Goal: Complete application form: Complete application form

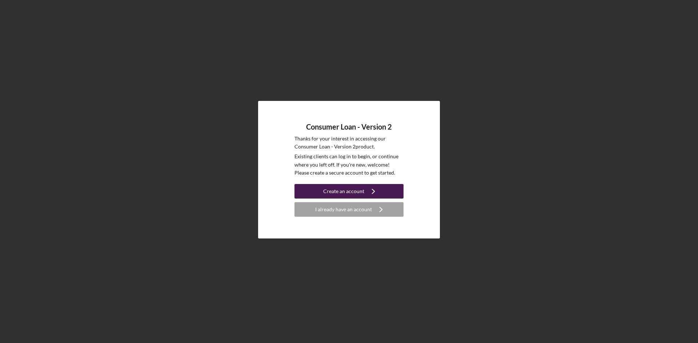
click at [338, 190] on div "Create an account" at bounding box center [343, 191] width 41 height 15
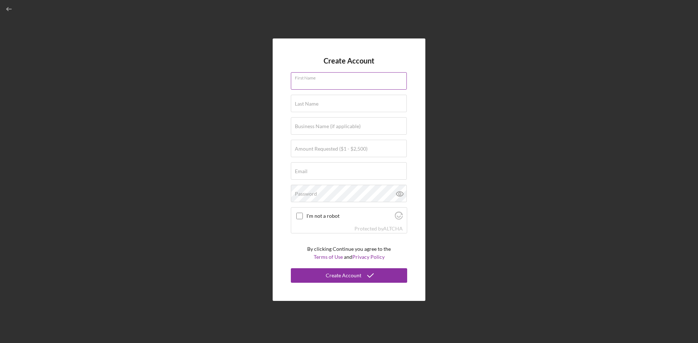
click at [335, 85] on input "First Name" at bounding box center [349, 80] width 116 height 17
type input "Madisyn"
type input "[PERSON_NAME]"
type input "[EMAIL_ADDRESS][PERSON_NAME][DOMAIN_NAME]"
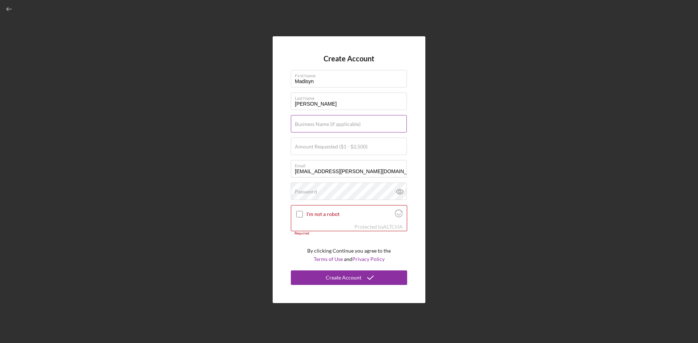
click at [338, 126] on label "Business Name (if applicable)" at bounding box center [328, 124] width 66 height 6
click at [338, 126] on input "Business Name (if applicable)" at bounding box center [349, 123] width 116 height 17
click at [347, 144] on label "Amount Requested ($1 - $2,500)" at bounding box center [331, 147] width 73 height 6
click at [347, 144] on input "Amount Requested ($1 - $2,500)" at bounding box center [349, 146] width 116 height 17
type input "$700"
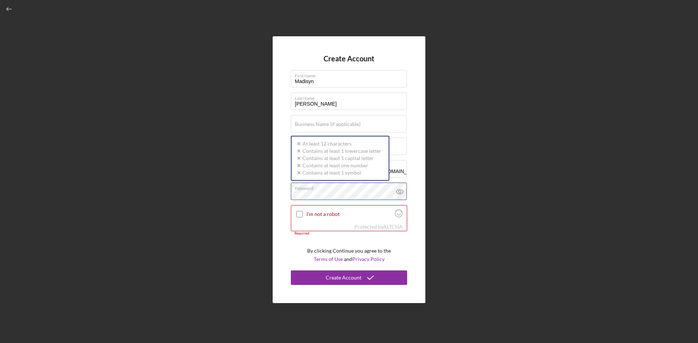
click at [332, 190] on div "Password Icon/icon-validation-no At least 12 characters Icon/icon-validation-no…" at bounding box center [349, 192] width 116 height 18
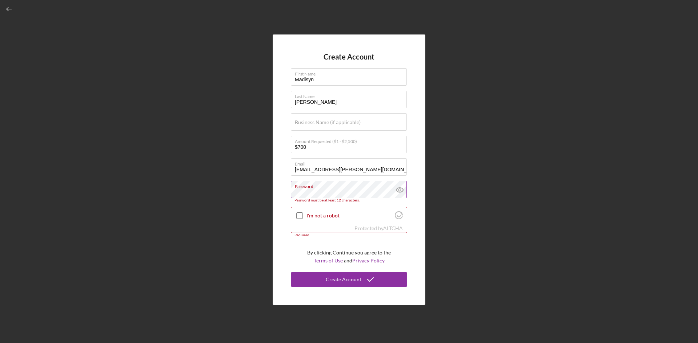
click at [395, 196] on icon at bounding box center [400, 190] width 18 height 18
click at [395, 193] on icon at bounding box center [400, 190] width 18 height 18
click at [378, 188] on label "Password" at bounding box center [351, 185] width 112 height 8
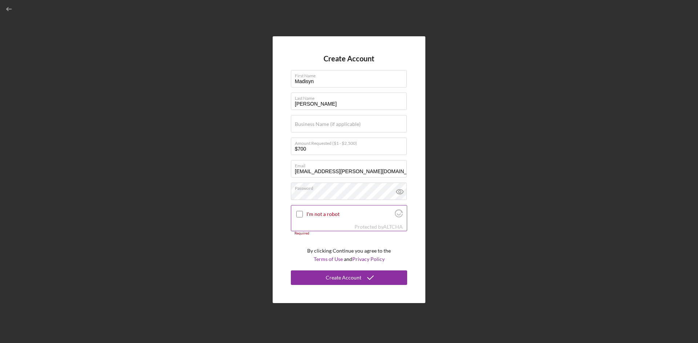
click at [293, 211] on div "I'm not a robot" at bounding box center [349, 214] width 116 height 17
click at [296, 212] on div at bounding box center [299, 214] width 9 height 9
click at [301, 214] on input "I'm not a robot" at bounding box center [299, 214] width 7 height 7
checkbox input "true"
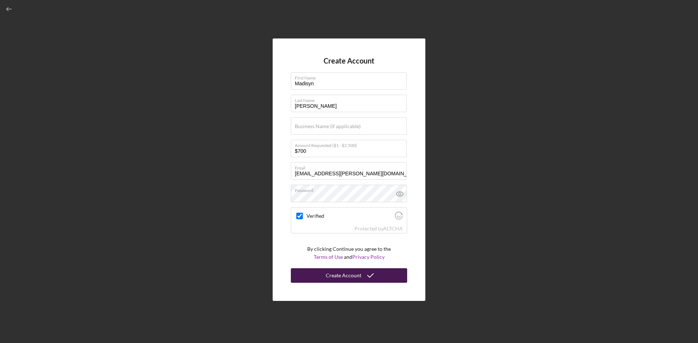
click at [338, 276] on div "Create Account" at bounding box center [344, 276] width 36 height 15
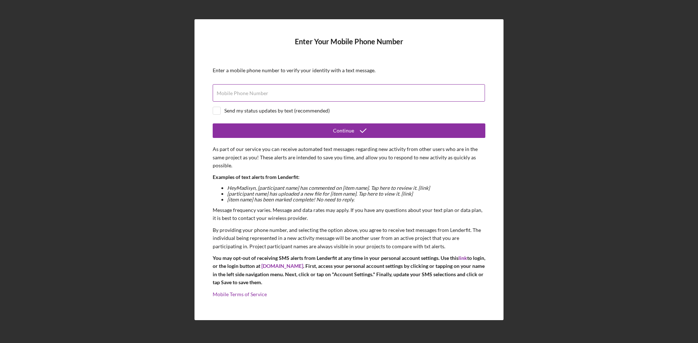
click at [266, 93] on label "Mobile Phone Number" at bounding box center [243, 94] width 52 height 6
click at [266, 93] on input "Mobile Phone Number" at bounding box center [349, 92] width 272 height 17
type input "[PHONE_NUMBER]"
click at [217, 112] on input "checkbox" at bounding box center [216, 110] width 7 height 7
checkbox input "true"
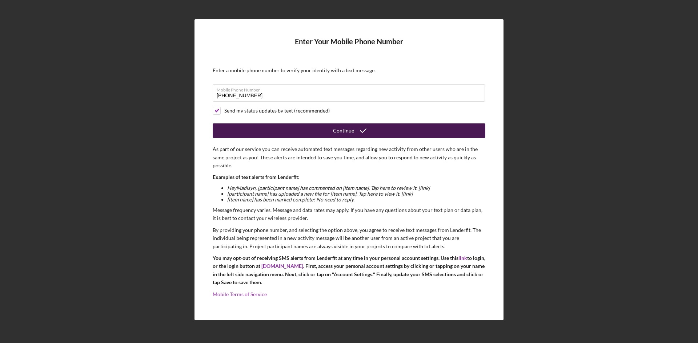
click at [252, 129] on button "Continue" at bounding box center [349, 131] width 273 height 15
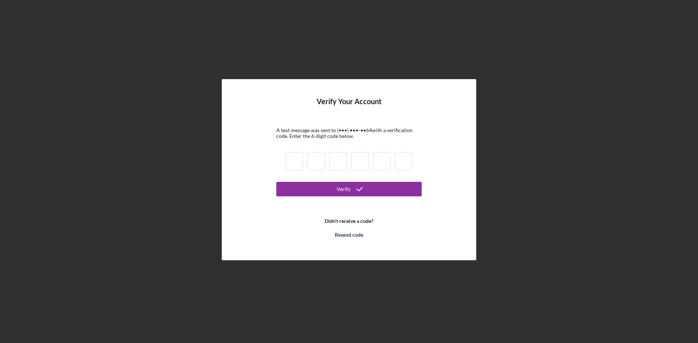
click at [289, 162] on input at bounding box center [294, 161] width 17 height 18
type input "8"
click at [314, 163] on input at bounding box center [316, 161] width 17 height 18
type input "7"
type input "5"
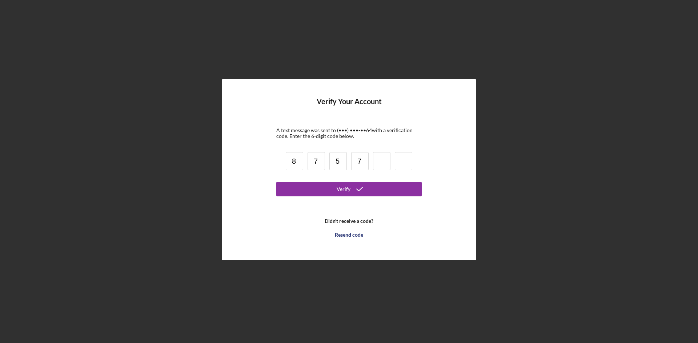
type input "7"
type input "3"
type input "9"
click at [396, 186] on button "Verify" at bounding box center [348, 189] width 145 height 15
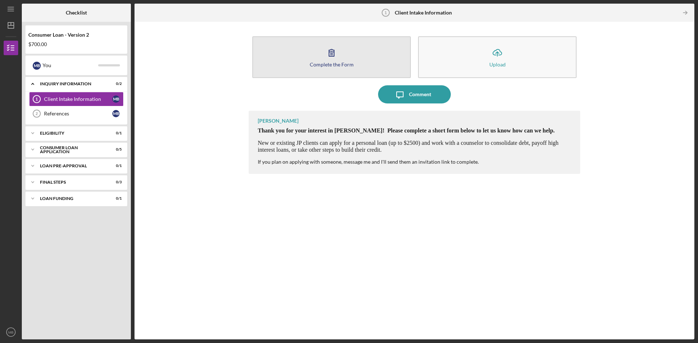
click at [339, 64] on div "Complete the Form" at bounding box center [332, 64] width 44 height 5
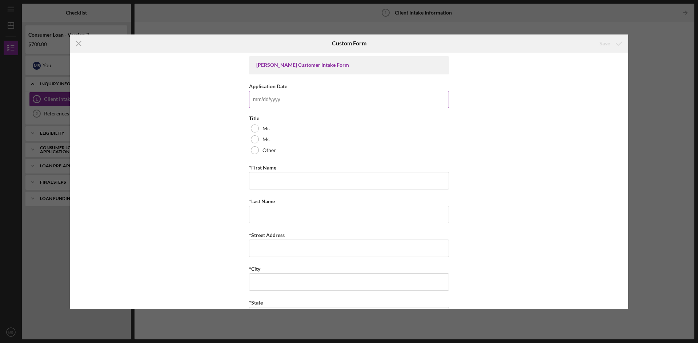
click at [304, 97] on input "Application Date" at bounding box center [349, 99] width 200 height 17
type input "[DATE]"
click at [249, 145] on div "Other" at bounding box center [349, 150] width 200 height 11
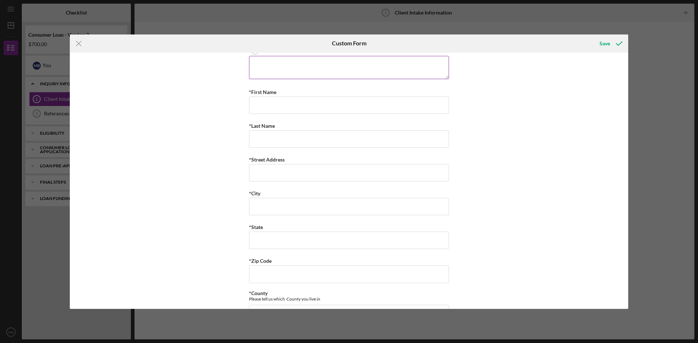
scroll to position [36, 0]
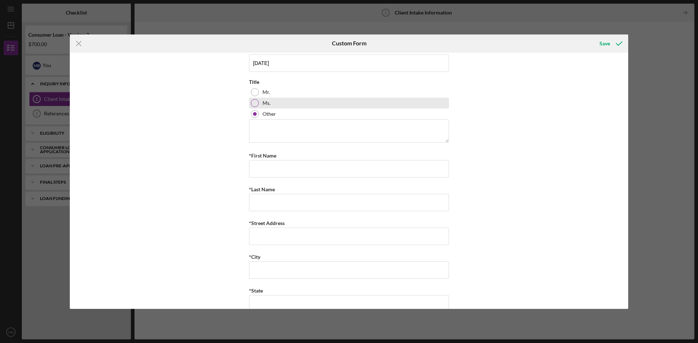
click at [252, 105] on div at bounding box center [255, 103] width 8 height 8
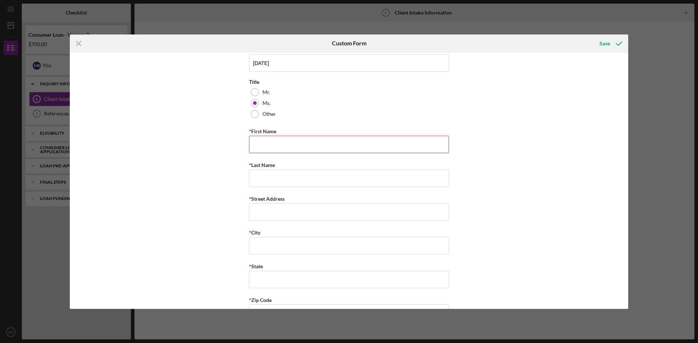
click at [281, 152] on input "*First Name" at bounding box center [349, 144] width 200 height 17
type input "Madisyn"
type input "[PERSON_NAME]"
type input "[STREET_ADDRESS][PERSON_NAME]"
type input "Saint Louis"
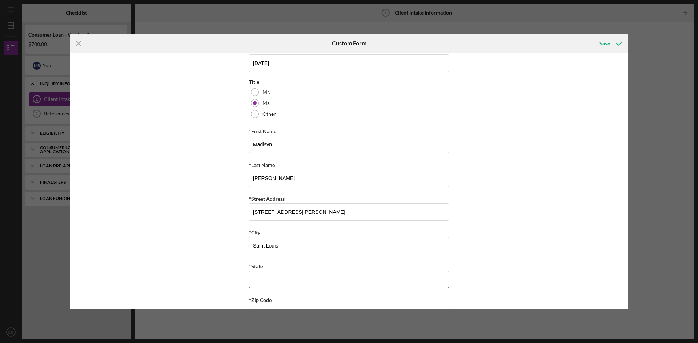
type input "MO"
type input "63,146"
type input "MO"
type input "[PHONE_NUMBER]"
type input "[EMAIL_ADDRESS][PERSON_NAME][DOMAIN_NAME]"
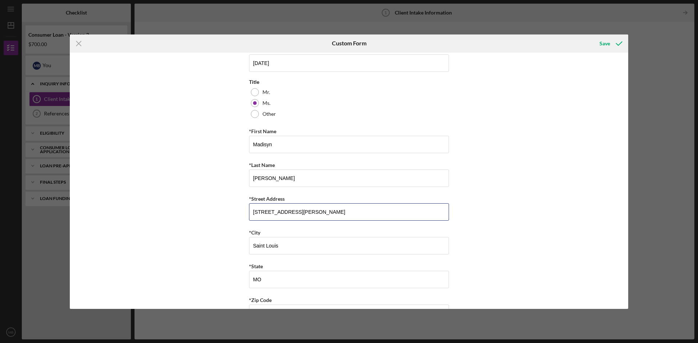
drag, startPoint x: 308, startPoint y: 208, endPoint x: 233, endPoint y: 201, distance: 75.2
click at [233, 201] on div "[PERSON_NAME] Customer Intake Form Application Date [DATE] Title Mr. Ms. Other …" at bounding box center [349, 181] width 558 height 257
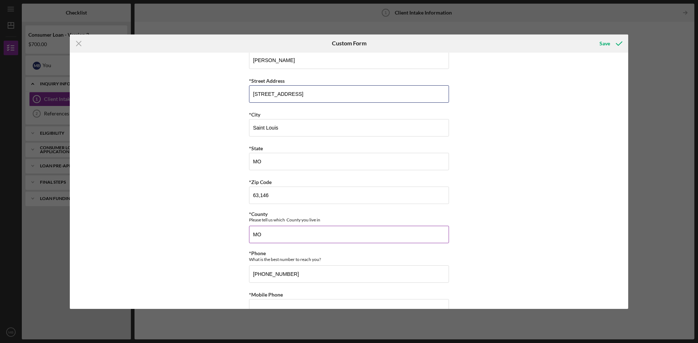
scroll to position [182, 0]
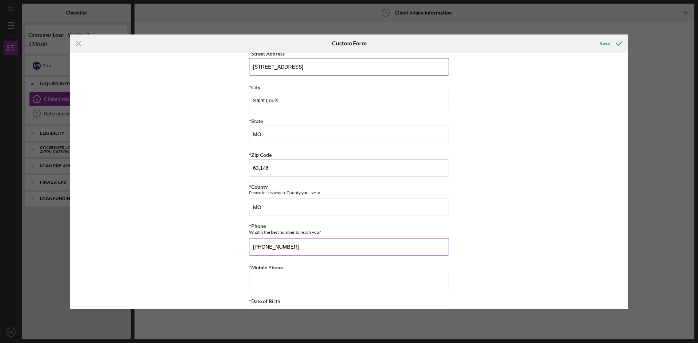
type input "[STREET_ADDRESS]"
drag, startPoint x: 297, startPoint y: 236, endPoint x: 125, endPoint y: 204, distance: 174.6
click at [124, 204] on div "[PERSON_NAME] Customer Intake Form Application Date [DATE] Title Mr. Ms. Other …" at bounding box center [349, 181] width 558 height 257
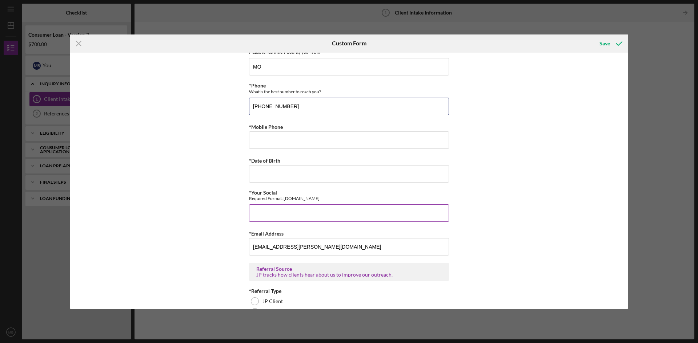
scroll to position [327, 0]
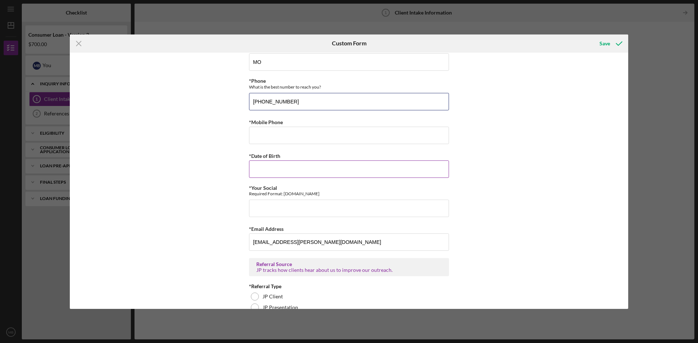
type input "[PHONE_NUMBER]"
click at [296, 168] on input "*Date of Birth" at bounding box center [349, 169] width 200 height 17
type input "[DATE]"
click at [253, 202] on input "*Your Social" at bounding box center [349, 208] width 200 height 17
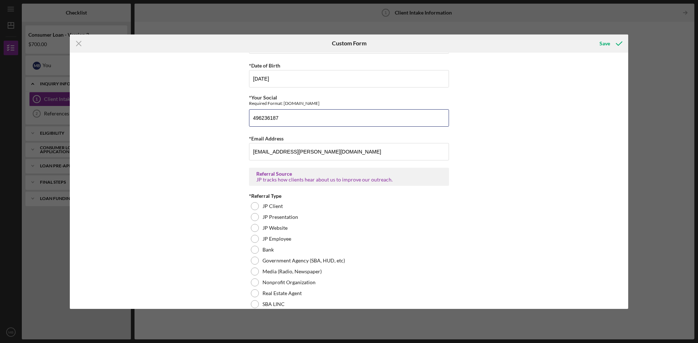
scroll to position [490, 0]
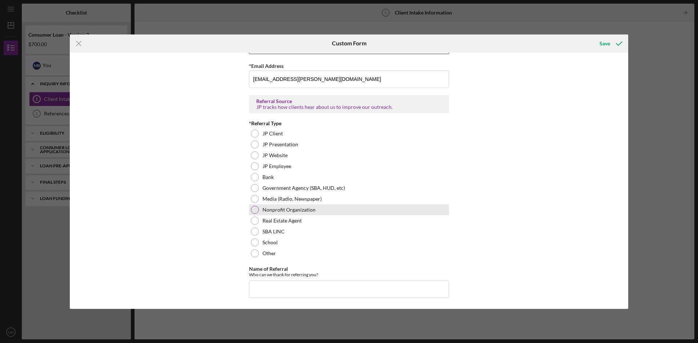
type input "496236187"
click at [255, 211] on div at bounding box center [255, 210] width 8 height 8
click at [274, 291] on input "Name of Referral" at bounding box center [349, 289] width 200 height 17
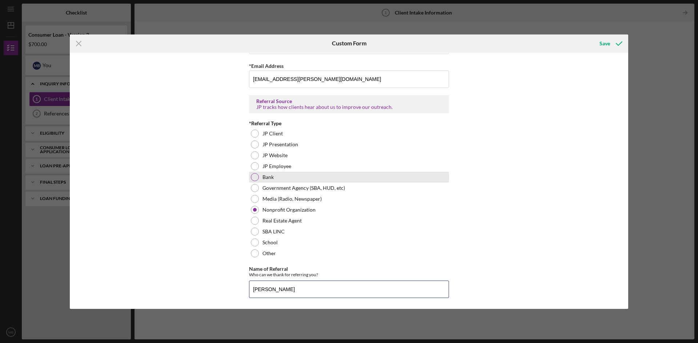
type input "[PERSON_NAME]"
click at [422, 174] on div "Bank" at bounding box center [349, 177] width 200 height 11
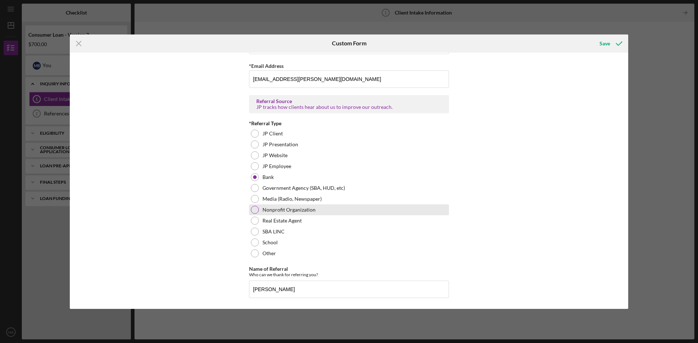
click at [253, 207] on div at bounding box center [255, 210] width 8 height 8
click at [602, 41] on div "Save" at bounding box center [604, 43] width 11 height 15
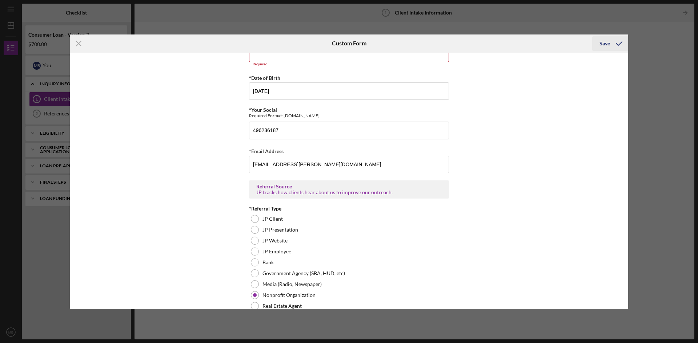
scroll to position [392, 0]
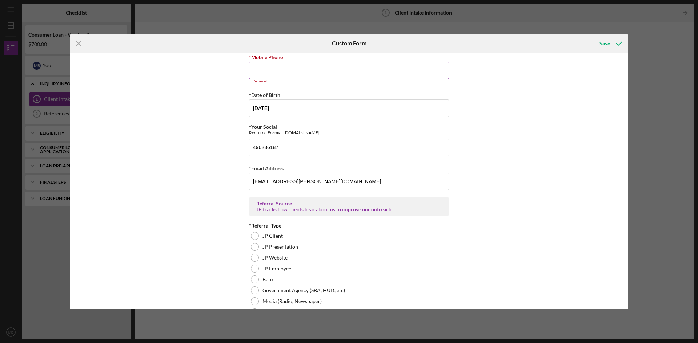
click at [324, 75] on input "*Mobile Phone" at bounding box center [349, 70] width 200 height 17
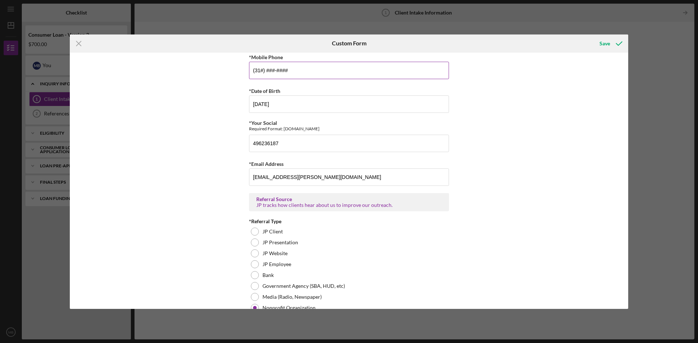
type input "(3##) ###-####"
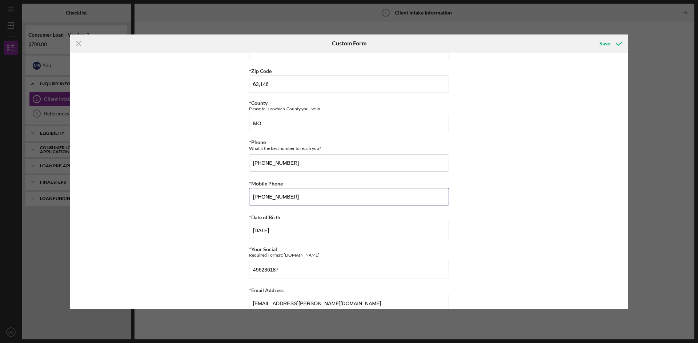
scroll to position [327, 0]
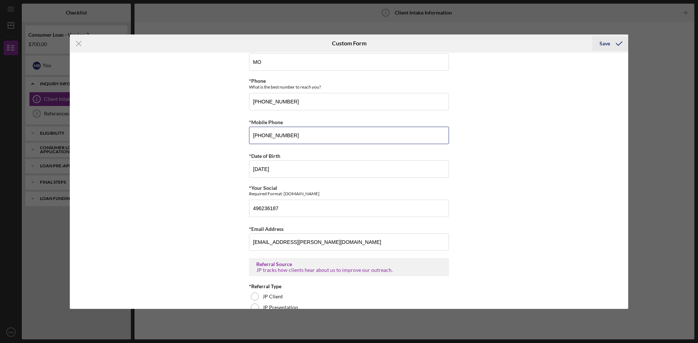
type input "[PHONE_NUMBER]"
click at [610, 48] on div "Save" at bounding box center [604, 43] width 11 height 15
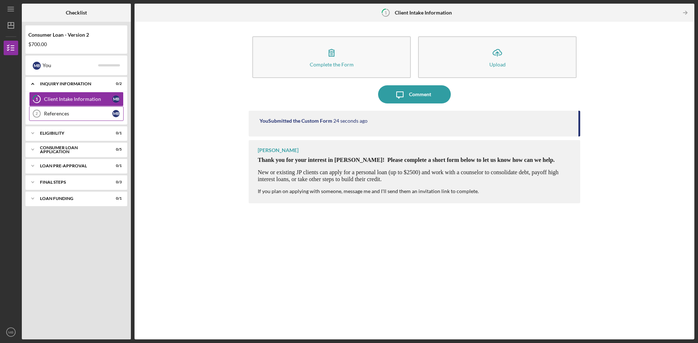
click at [91, 114] on div "References" at bounding box center [78, 114] width 68 height 6
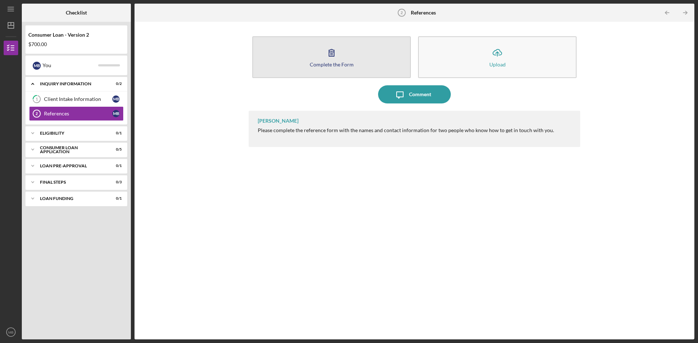
click at [341, 68] on button "Complete the Form Form" at bounding box center [331, 57] width 158 height 42
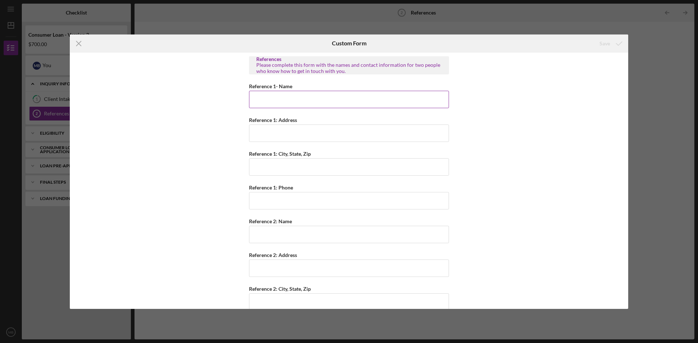
click at [313, 93] on input "Reference 1- Name" at bounding box center [349, 99] width 200 height 17
type input "[PERSON_NAME]"
click at [272, 132] on input "Reference 1: Address" at bounding box center [349, 133] width 200 height 17
type input "[STREET_ADDRESS]"
click at [280, 170] on input "Reference 1: City, State, Zip" at bounding box center [349, 166] width 200 height 17
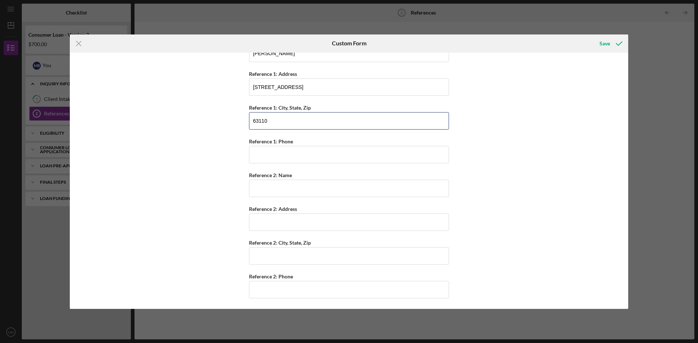
scroll to position [47, 0]
type input "63110"
click at [277, 187] on input "Reference 2: Name" at bounding box center [349, 188] width 200 height 17
type input "[PERSON_NAME]"
click at [301, 224] on input "Reference 2: Address" at bounding box center [349, 221] width 200 height 17
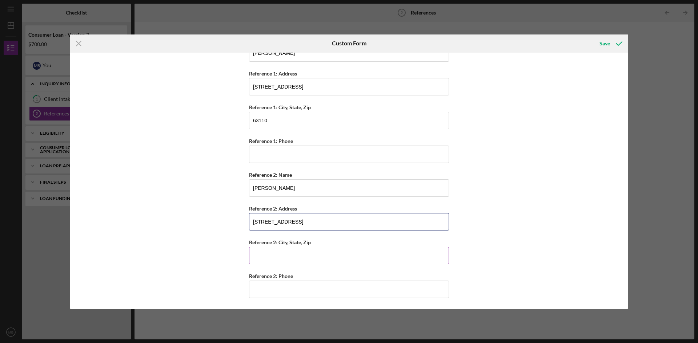
type input "[STREET_ADDRESS]"
click at [303, 262] on input "Reference 2: City, State, Zip" at bounding box center [349, 255] width 200 height 17
type input "s"
type input "[GEOGRAPHIC_DATA][PERSON_NAME]"
drag, startPoint x: 306, startPoint y: 288, endPoint x: 289, endPoint y: 276, distance: 20.6
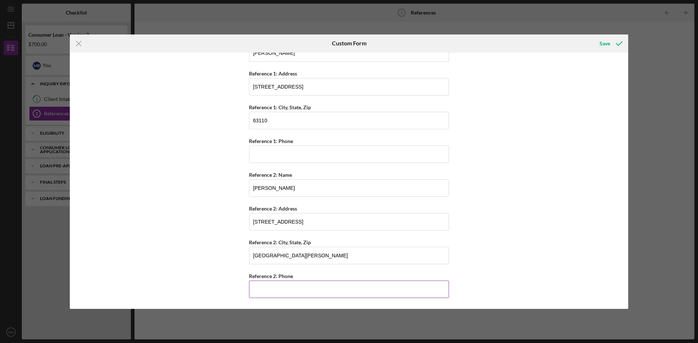
click at [306, 288] on input "Reference 2: Phone" at bounding box center [349, 289] width 200 height 17
type input "[PHONE_NUMBER]"
click at [578, 240] on div "References Please complete this form with the names and contact information for…" at bounding box center [349, 181] width 558 height 257
click at [609, 43] on div "Save" at bounding box center [604, 43] width 11 height 15
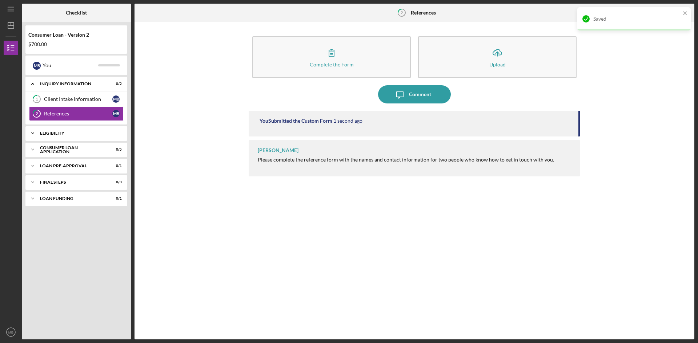
click at [68, 127] on div "Icon/Expander Eligibility 0 / 1" at bounding box center [76, 133] width 102 height 15
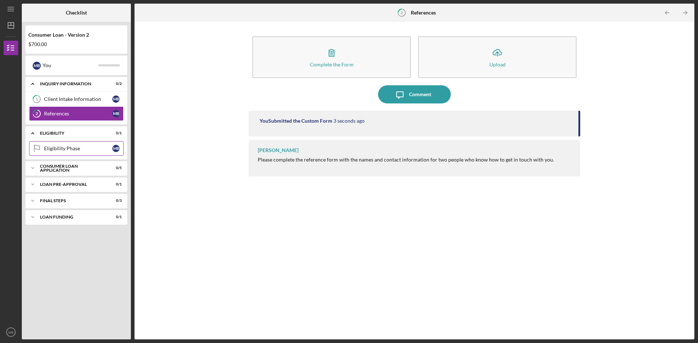
click at [91, 147] on div "Eligibility Phase" at bounding box center [78, 149] width 68 height 6
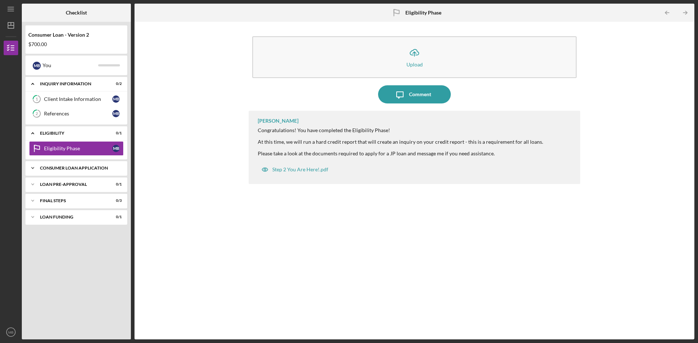
click at [79, 164] on div "Icon/Expander Consumer Loan Application 0 / 5" at bounding box center [76, 168] width 102 height 15
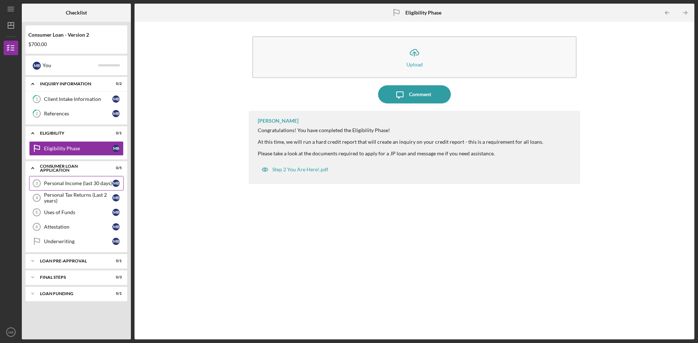
click at [85, 181] on div "Personal Income (last 30 days)" at bounding box center [78, 184] width 68 height 6
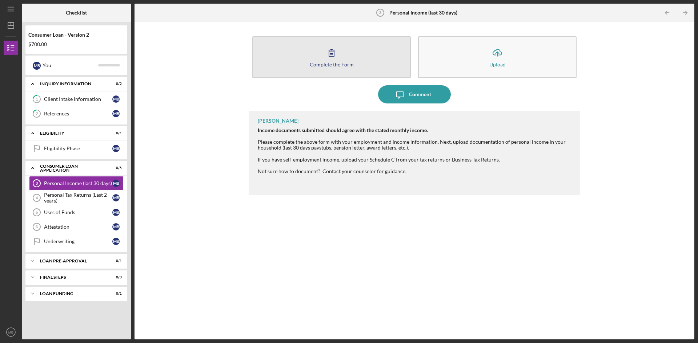
click at [330, 56] on icon "button" at bounding box center [331, 52] width 5 height 7
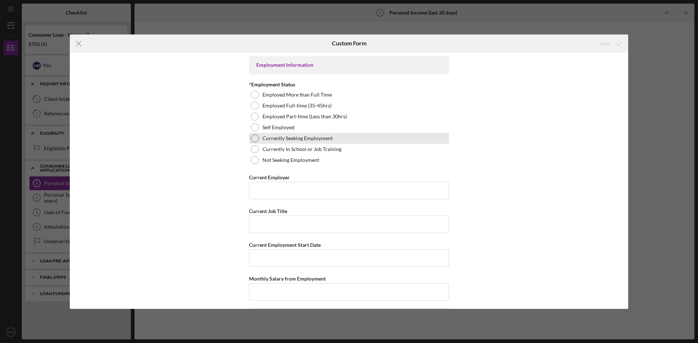
click at [251, 137] on div at bounding box center [255, 138] width 8 height 8
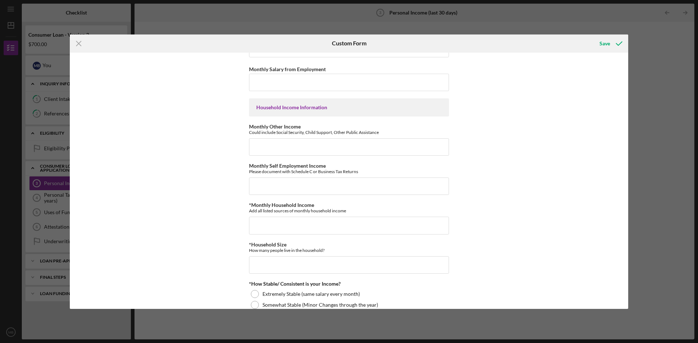
scroll to position [218, 0]
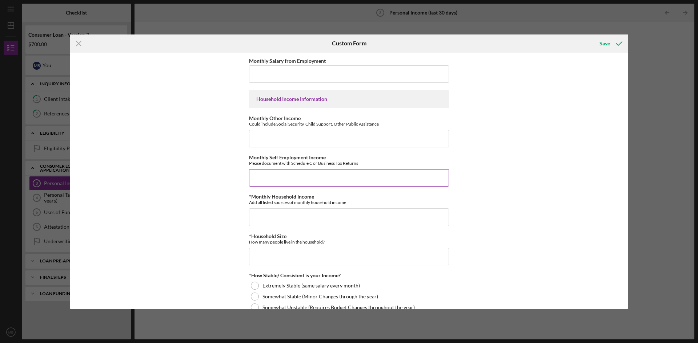
click at [269, 177] on input "Monthly Self Employment Income" at bounding box center [349, 177] width 200 height 17
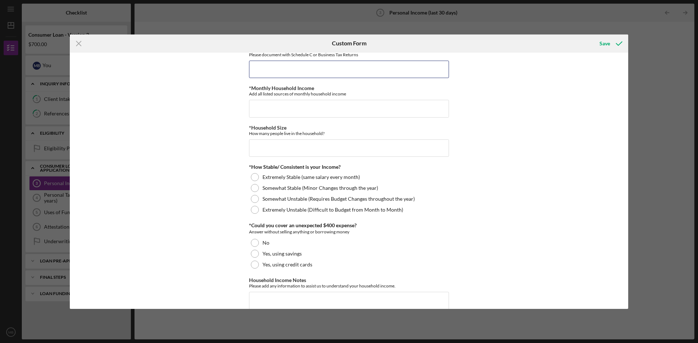
scroll to position [327, 0]
click at [249, 198] on div "Somewhat Unstable (Requires Budget Changes throughout the year)" at bounding box center [349, 198] width 200 height 11
click at [252, 245] on div at bounding box center [255, 243] width 8 height 8
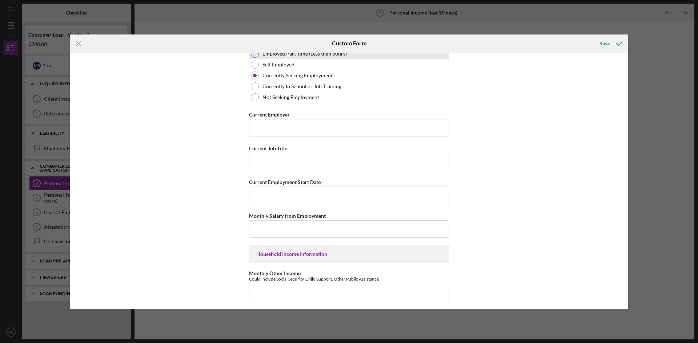
scroll to position [0, 0]
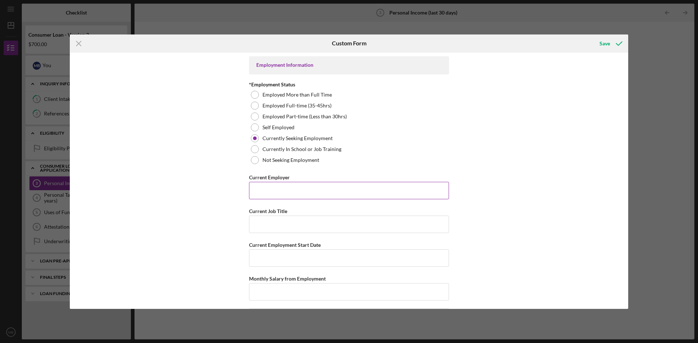
click at [269, 192] on input "Current Employer" at bounding box center [349, 190] width 200 height 17
type input "n/a"
click at [336, 227] on input "Current Job Title" at bounding box center [349, 224] width 200 height 17
type input "n/a"
click at [276, 253] on input "Current Employment Start Date" at bounding box center [349, 258] width 200 height 17
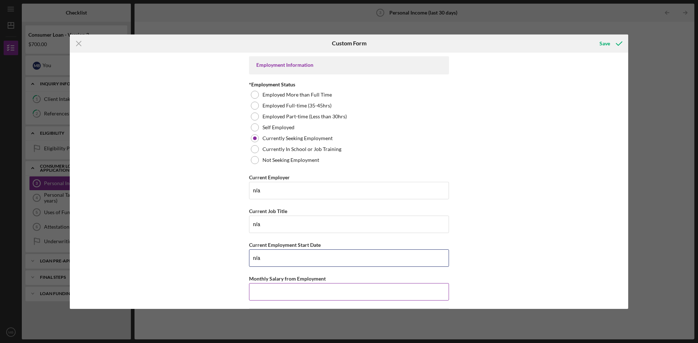
type input "n/a"
click at [302, 291] on input "Monthly Salary from Employment" at bounding box center [349, 292] width 200 height 17
type input "$3"
drag, startPoint x: 278, startPoint y: 290, endPoint x: 230, endPoint y: 280, distance: 49.0
click at [230, 280] on div "Employment Information *Employment Status Employed More than Full Time Employed…" at bounding box center [349, 181] width 558 height 257
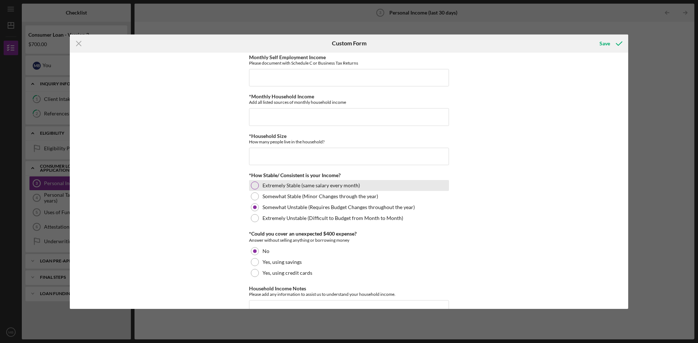
scroll to position [357, 0]
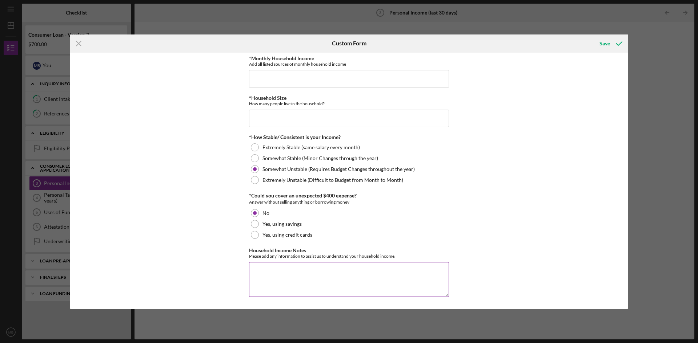
click at [271, 269] on textarea "Household Income Notes" at bounding box center [349, 279] width 200 height 35
type textarea "I am somewhat financially struggling"
click at [600, 40] on div "Save" at bounding box center [604, 43] width 11 height 15
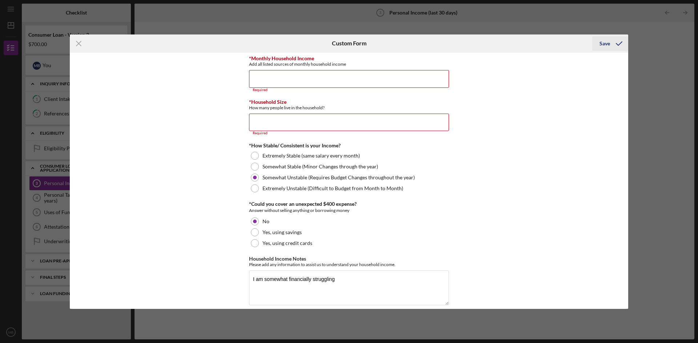
scroll to position [360, 0]
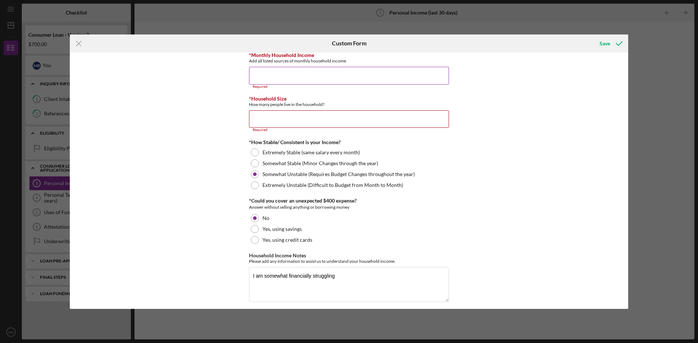
click at [321, 71] on input "*Monthly Household Income" at bounding box center [349, 75] width 200 height 17
type input "$0"
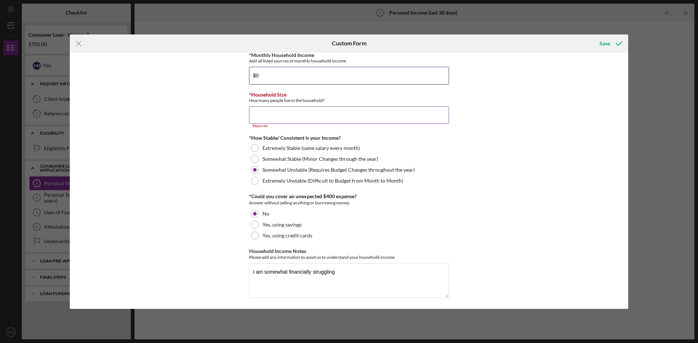
type input "$0"
click at [346, 121] on input "*Household Size" at bounding box center [349, 115] width 200 height 17
type input "1"
click at [610, 48] on icon "submit" at bounding box center [619, 44] width 18 height 18
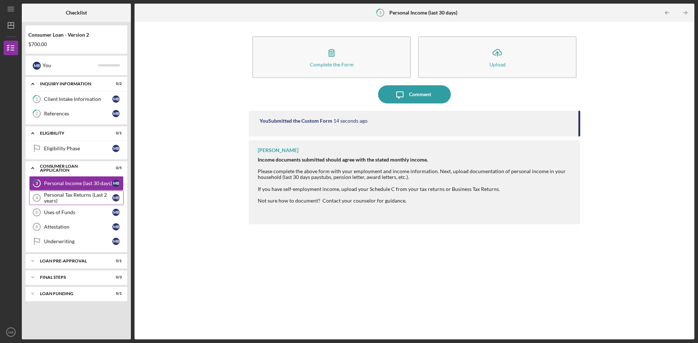
click at [71, 193] on div "Personal Tax Returns (Last 2 years)" at bounding box center [78, 198] width 68 height 12
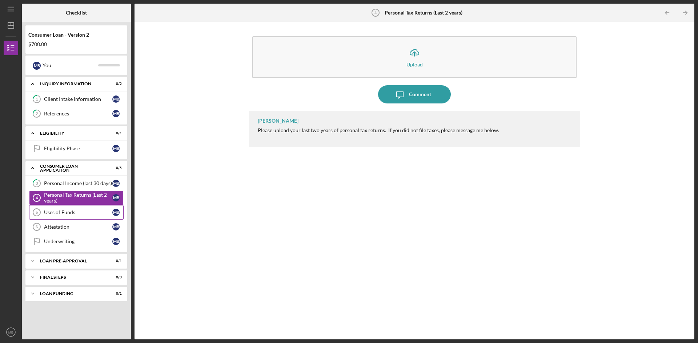
click at [77, 214] on div "Uses of Funds" at bounding box center [78, 213] width 68 height 6
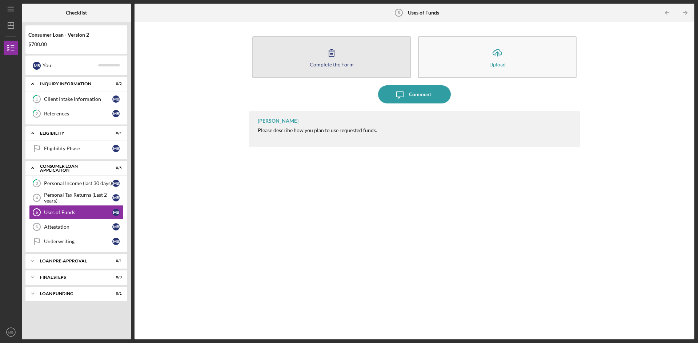
click at [293, 56] on button "Complete the Form Form" at bounding box center [331, 57] width 158 height 42
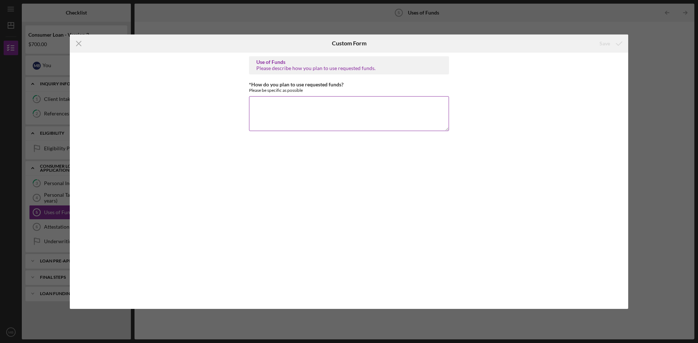
click at [287, 106] on textarea "*How do you plan to use requested funds?" at bounding box center [349, 113] width 200 height 35
type textarea "For personal purposes"
click at [620, 35] on div "Save" at bounding box center [610, 44] width 36 height 18
click at [605, 41] on div "Save" at bounding box center [604, 43] width 11 height 15
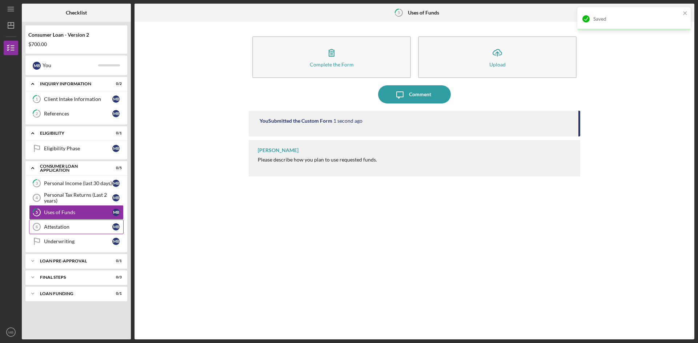
click at [69, 226] on div "Attestation" at bounding box center [78, 227] width 68 height 6
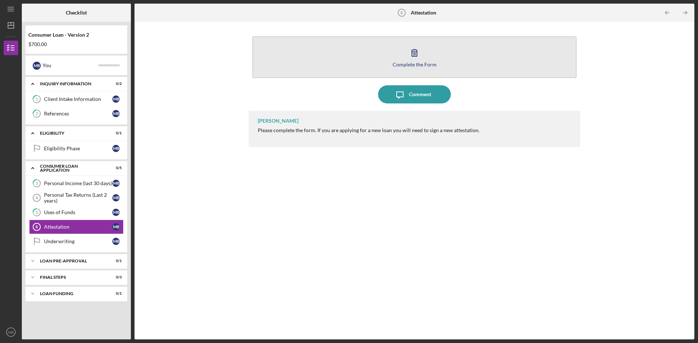
click at [420, 53] on icon "button" at bounding box center [414, 53] width 18 height 18
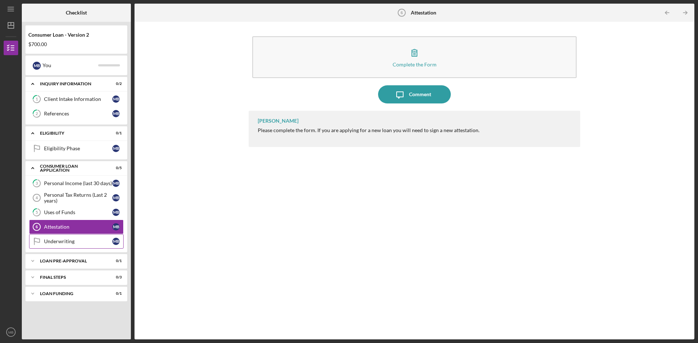
click at [76, 241] on div "Underwriting" at bounding box center [78, 242] width 68 height 6
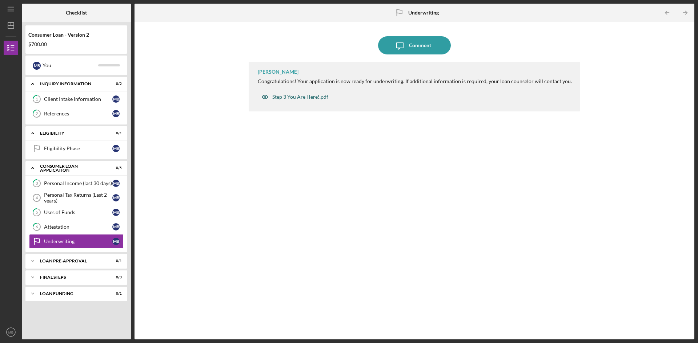
click at [300, 96] on div "Step 3 You Are Here!.pdf" at bounding box center [300, 97] width 56 height 6
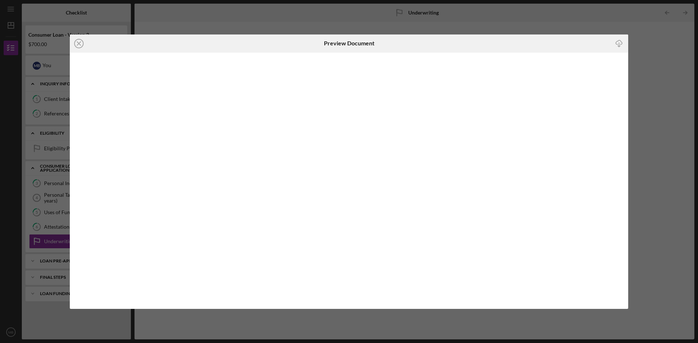
drag, startPoint x: 659, startPoint y: 47, endPoint x: 653, endPoint y: 48, distance: 5.8
click at [657, 47] on div "Icon/Close Preview Document Icon/Download" at bounding box center [349, 171] width 698 height 343
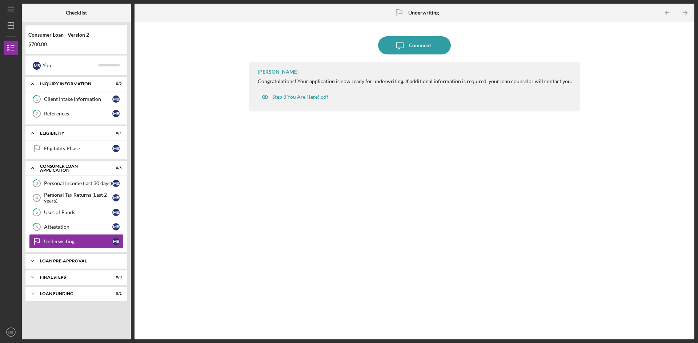
click at [82, 256] on div "Icon/Expander Loan Pre-Approval 0 / 1" at bounding box center [76, 261] width 102 height 15
click at [82, 273] on link "Loan Pre-Approval Loan Pre-Approval M B" at bounding box center [76, 276] width 95 height 15
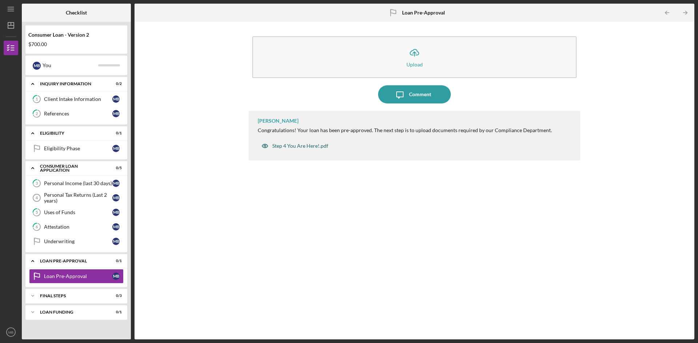
click at [299, 145] on div "Step 4 You Are Here!.pdf" at bounding box center [300, 146] width 56 height 6
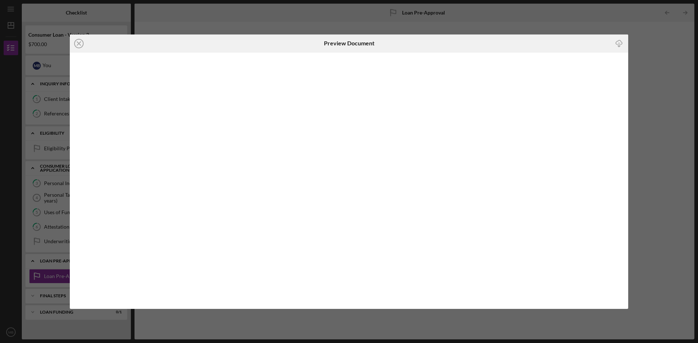
click at [616, 40] on icon "Icon/Download" at bounding box center [619, 43] width 16 height 16
click at [88, 43] on div "Icon/Close" at bounding box center [163, 44] width 186 height 18
click at [78, 45] on line at bounding box center [79, 44] width 4 height 4
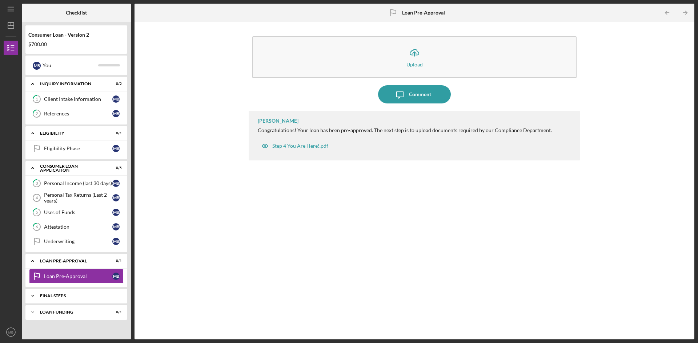
click at [87, 292] on div "Icon/Expander FINAL STEPS 0 / 3" at bounding box center [76, 296] width 102 height 15
click at [95, 310] on div "Demographic Information" at bounding box center [78, 312] width 68 height 6
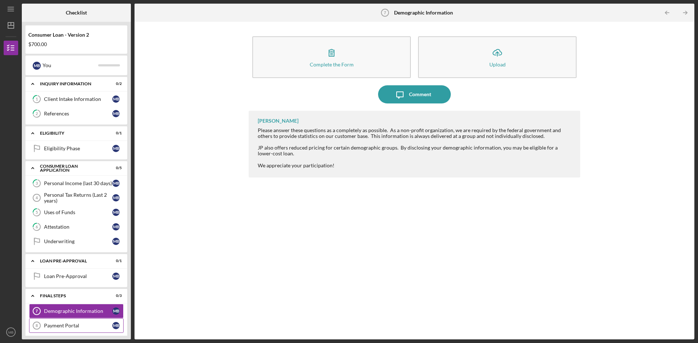
click at [81, 324] on div "Payment Portal" at bounding box center [78, 326] width 68 height 6
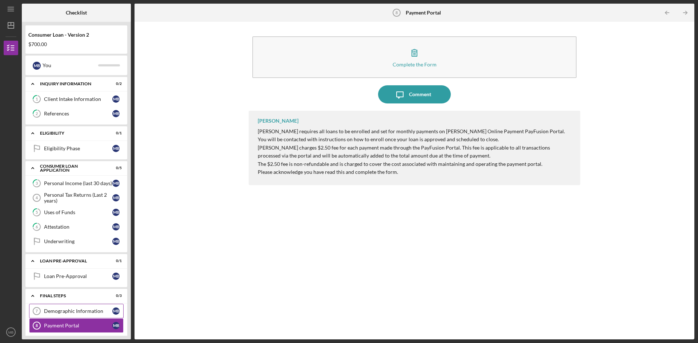
click at [75, 310] on div "Demographic Information" at bounding box center [78, 312] width 68 height 6
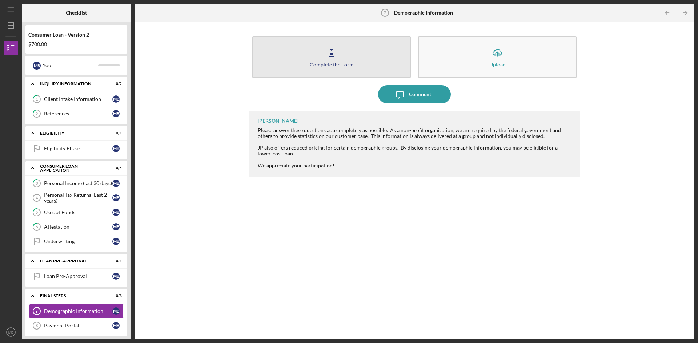
click at [313, 49] on button "Complete the Form Form" at bounding box center [331, 57] width 158 height 42
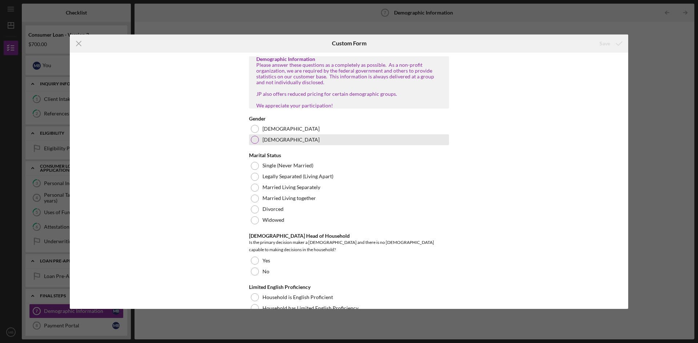
click at [271, 142] on div "[DEMOGRAPHIC_DATA]" at bounding box center [349, 139] width 200 height 11
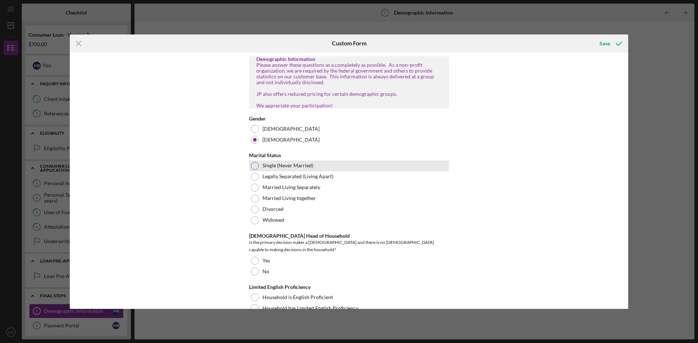
click at [282, 166] on div "Single (Never Married)" at bounding box center [349, 166] width 200 height 11
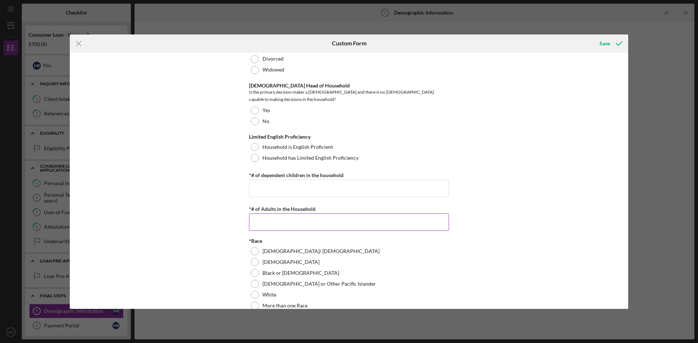
scroll to position [182, 0]
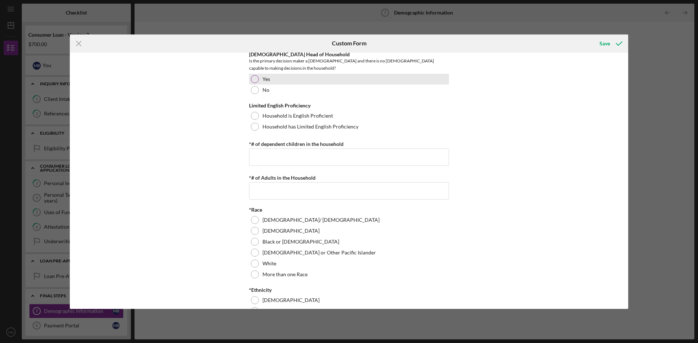
click at [257, 75] on div "Yes" at bounding box center [349, 79] width 200 height 11
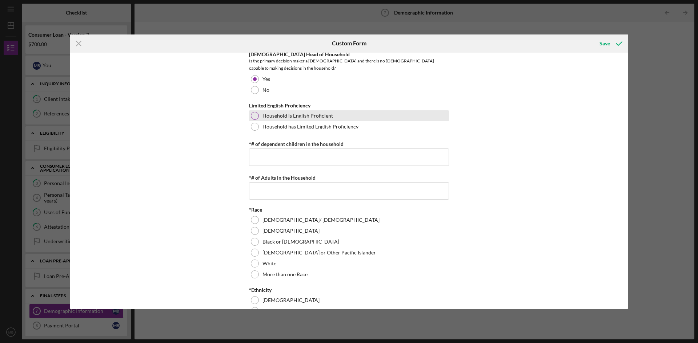
click at [265, 114] on label "Household is English Proficient" at bounding box center [297, 116] width 71 height 6
click at [281, 151] on input "*# of dependent children in the household" at bounding box center [349, 157] width 200 height 17
type input "0"
click at [327, 195] on input "*# of Adults in the Household" at bounding box center [349, 190] width 200 height 17
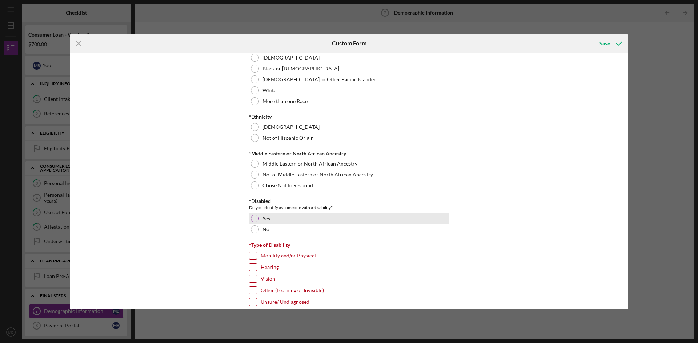
scroll to position [363, 0]
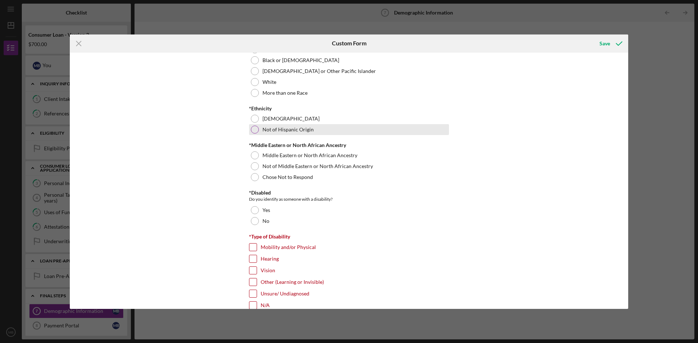
type input "1"
click at [255, 132] on div at bounding box center [255, 130] width 8 height 8
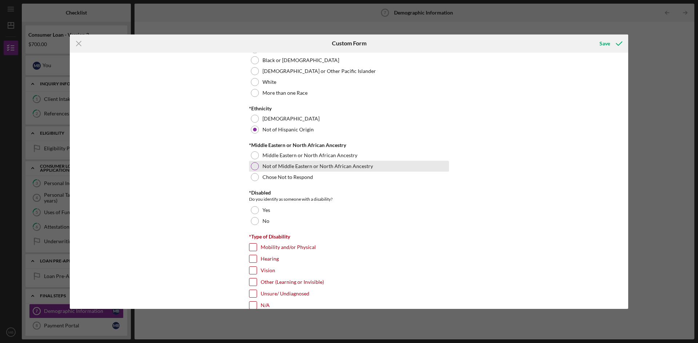
click at [252, 165] on div at bounding box center [255, 166] width 8 height 8
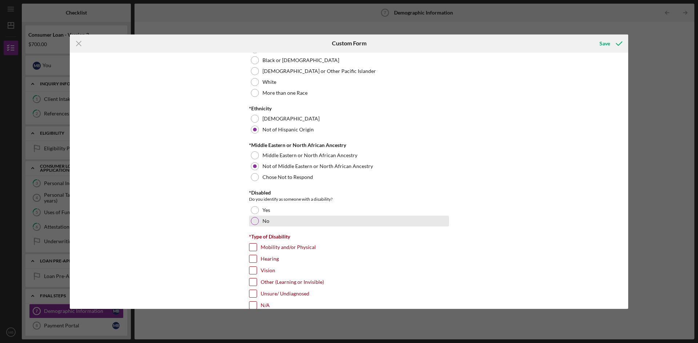
click at [252, 223] on div at bounding box center [255, 221] width 8 height 8
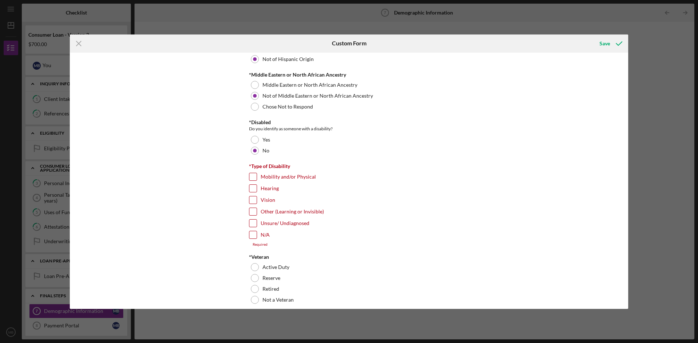
scroll to position [436, 0]
click at [251, 230] on input "N/A" at bounding box center [252, 232] width 7 height 7
checkbox input "true"
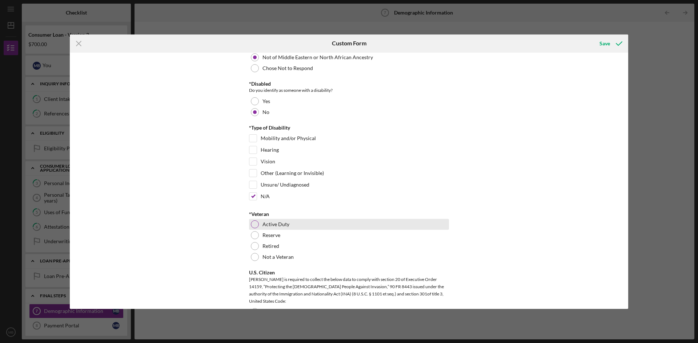
scroll to position [509, 0]
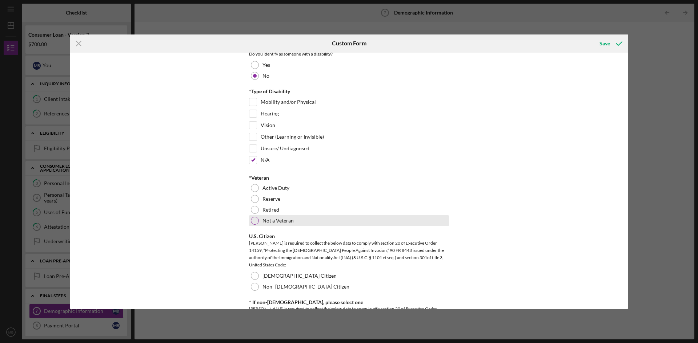
click at [249, 220] on div "Not a Veteran" at bounding box center [349, 221] width 200 height 11
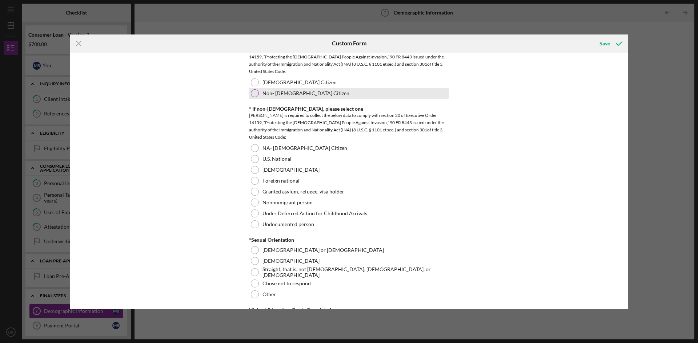
scroll to position [691, 0]
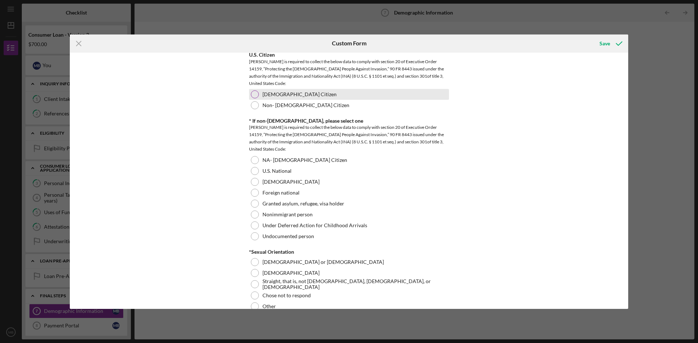
click at [251, 91] on div at bounding box center [255, 95] width 8 height 8
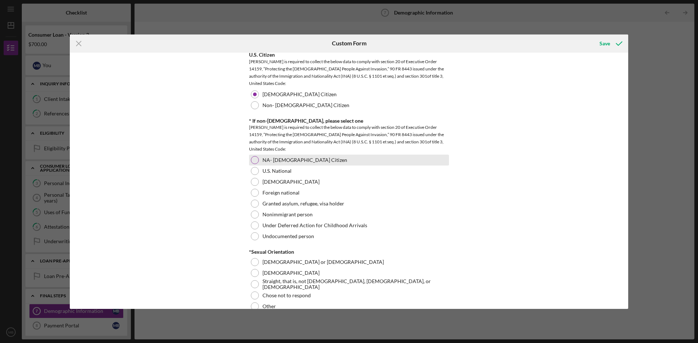
click at [255, 159] on div at bounding box center [255, 160] width 8 height 8
click at [255, 159] on div at bounding box center [255, 160] width 4 height 4
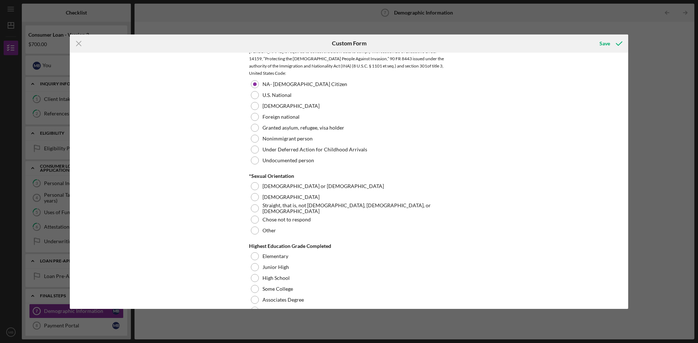
scroll to position [763, 0]
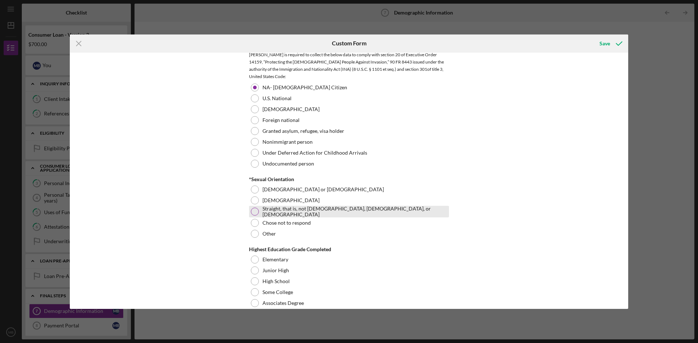
click at [252, 210] on div at bounding box center [255, 212] width 8 height 8
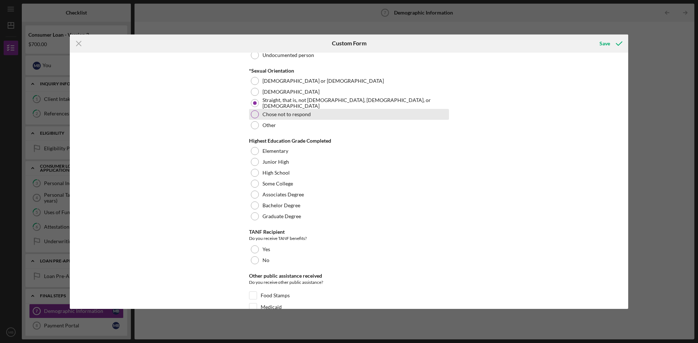
scroll to position [872, 0]
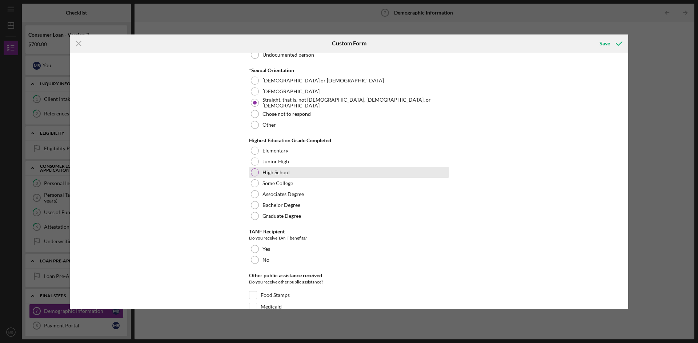
click at [254, 170] on div at bounding box center [255, 173] width 8 height 8
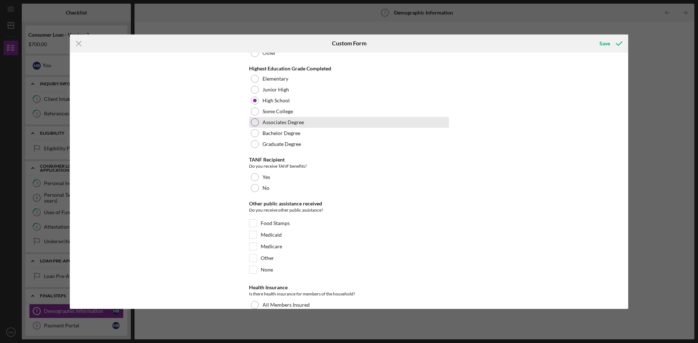
scroll to position [945, 0]
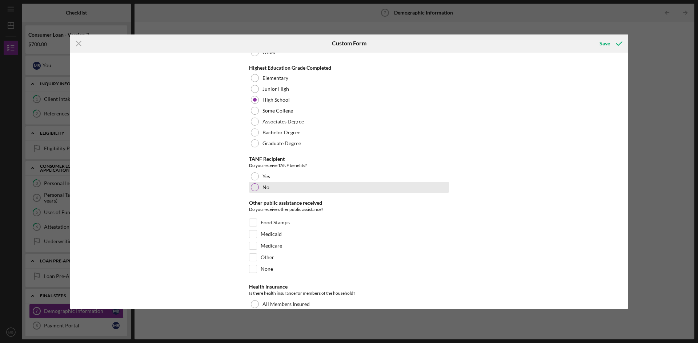
click at [254, 189] on div at bounding box center [255, 188] width 8 height 8
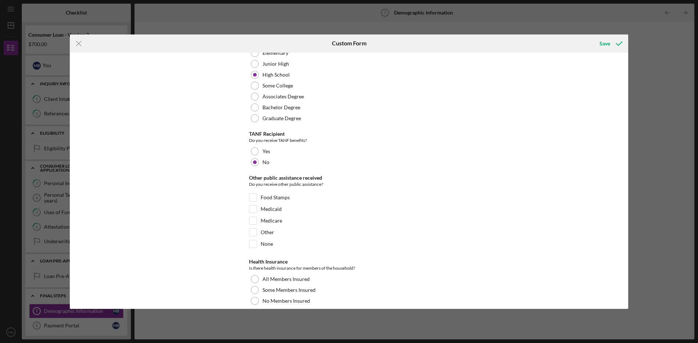
scroll to position [981, 0]
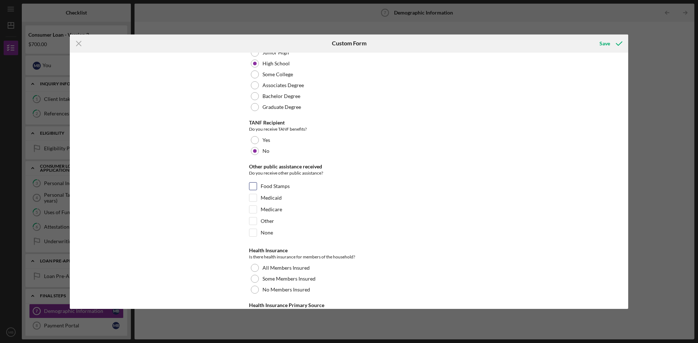
click at [251, 186] on input "Food Stamps" at bounding box center [252, 186] width 7 height 7
checkbox input "true"
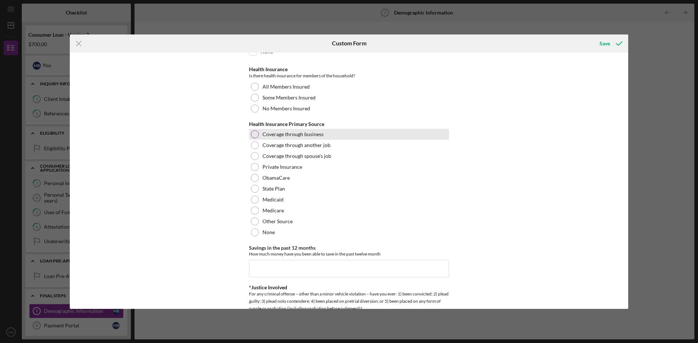
scroll to position [1163, 0]
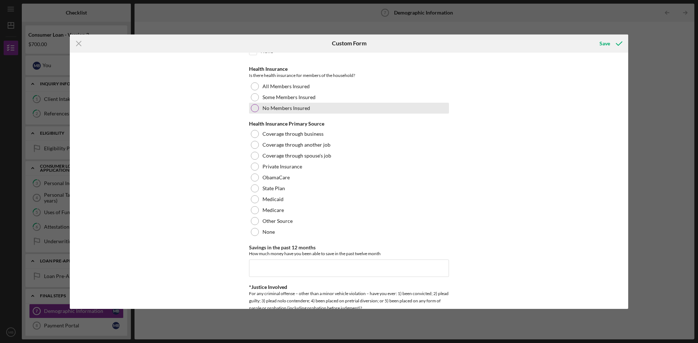
click at [255, 108] on div at bounding box center [255, 108] width 8 height 8
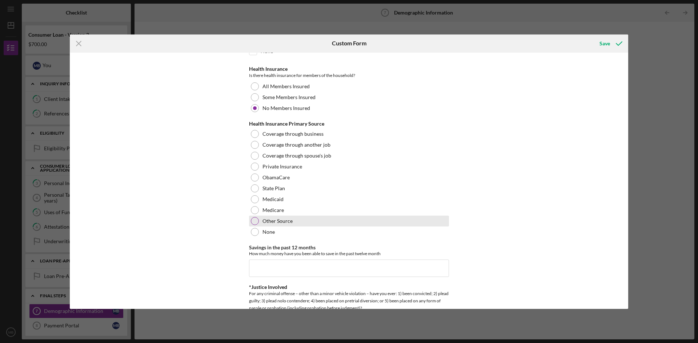
click at [256, 216] on div "Other Source" at bounding box center [349, 221] width 200 height 11
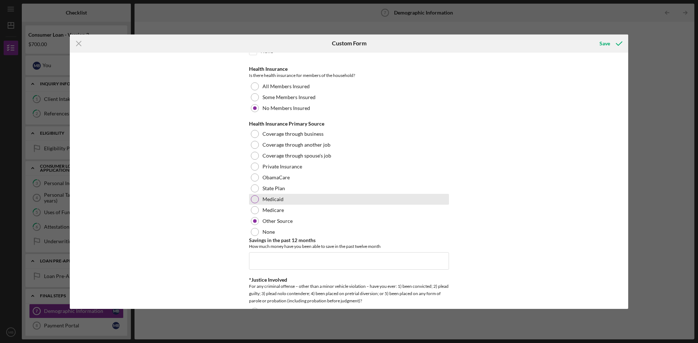
click at [253, 194] on div "Medicaid" at bounding box center [349, 199] width 200 height 11
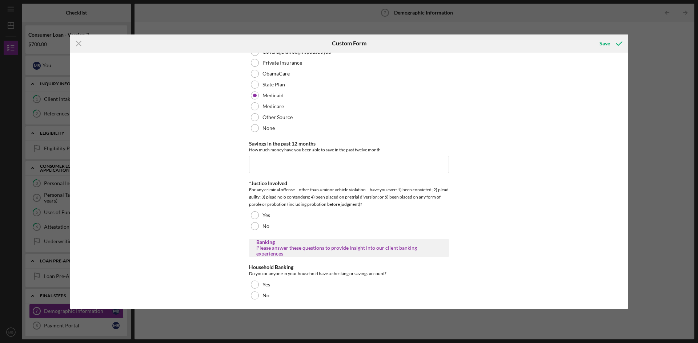
scroll to position [1261, 0]
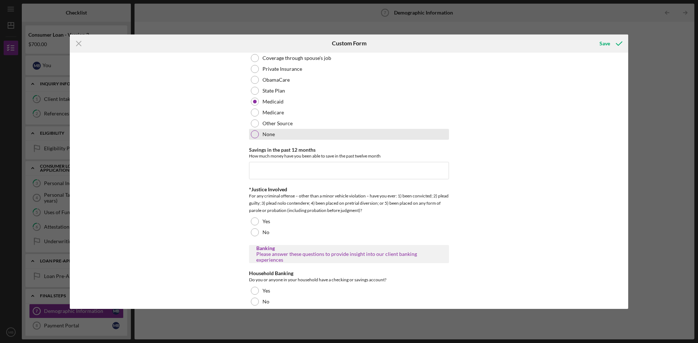
click at [252, 131] on div at bounding box center [255, 134] width 8 height 8
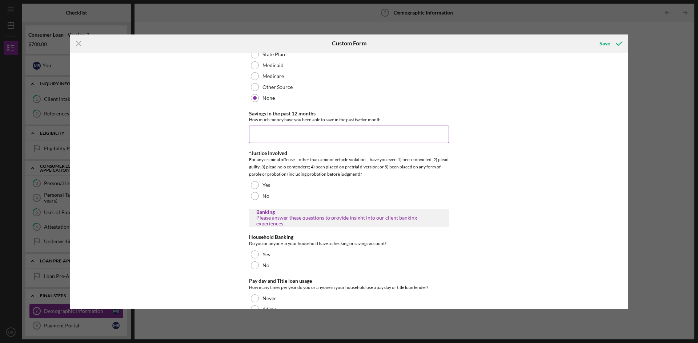
click at [264, 133] on input "Savings in the past 12 months" at bounding box center [349, 134] width 200 height 17
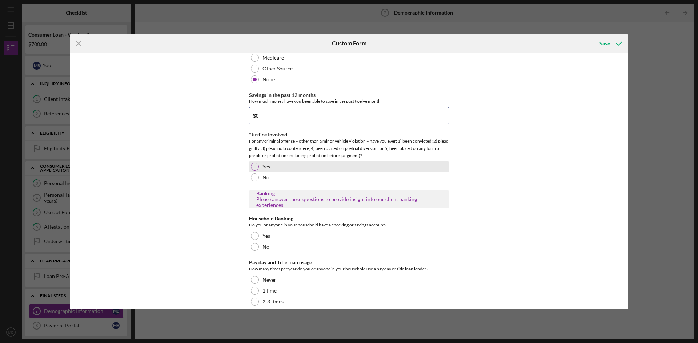
scroll to position [1334, 0]
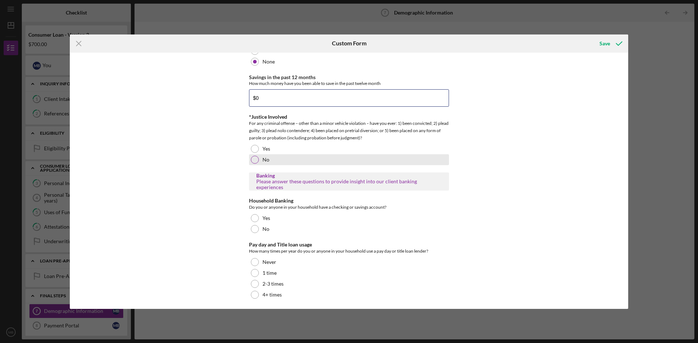
type input "$0"
click at [257, 156] on div at bounding box center [255, 160] width 8 height 8
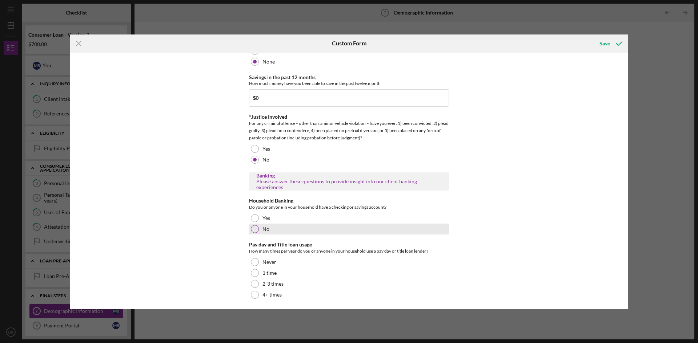
click at [287, 226] on div "No" at bounding box center [349, 229] width 200 height 11
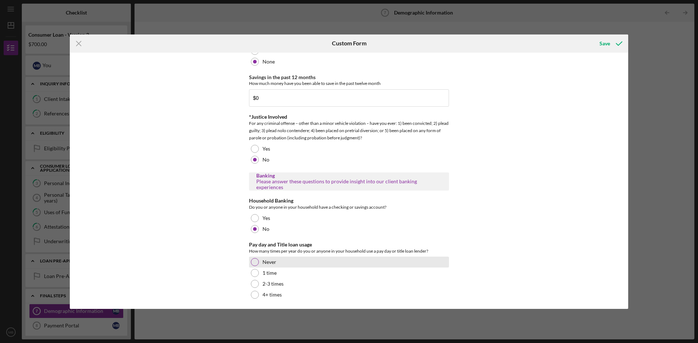
click at [273, 260] on label "Never" at bounding box center [269, 263] width 14 height 6
click at [611, 44] on icon "submit" at bounding box center [619, 44] width 18 height 18
click at [608, 62] on div "Demographic Information Please answer these questions as a completely as possib…" at bounding box center [349, 181] width 558 height 257
click at [605, 39] on div "Save" at bounding box center [604, 43] width 11 height 15
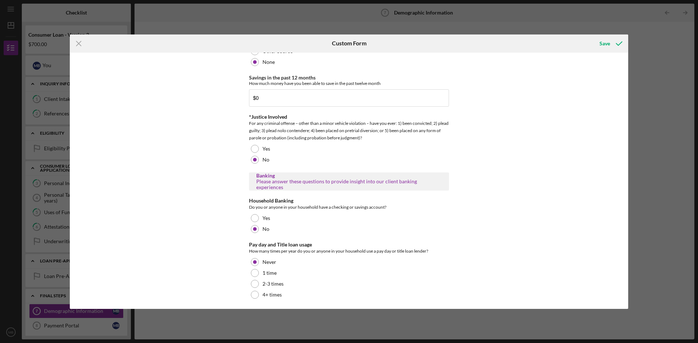
click at [637, 59] on div "Icon/Menu Close Custom Form Save Demographic Information Please answer these qu…" at bounding box center [349, 171] width 698 height 343
click at [623, 44] on icon "submit" at bounding box center [619, 44] width 18 height 18
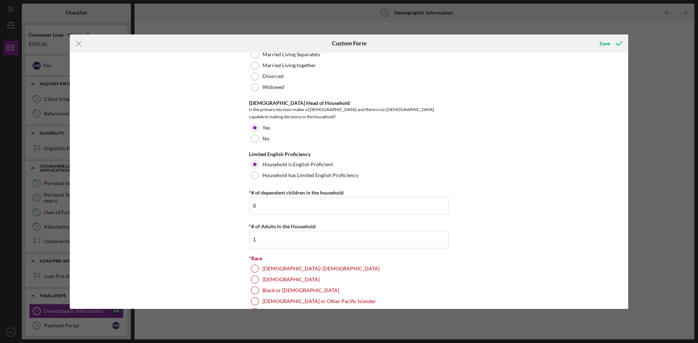
scroll to position [284, 0]
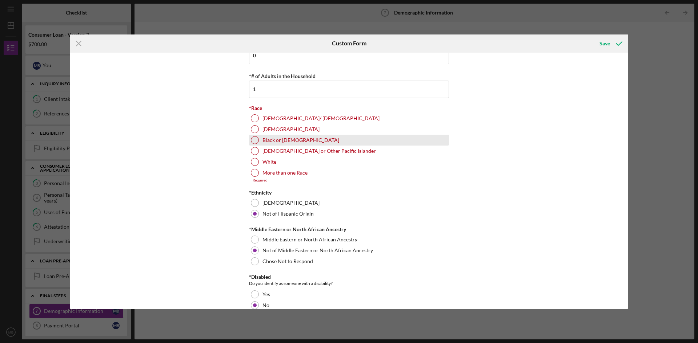
click at [253, 137] on div at bounding box center [255, 140] width 8 height 8
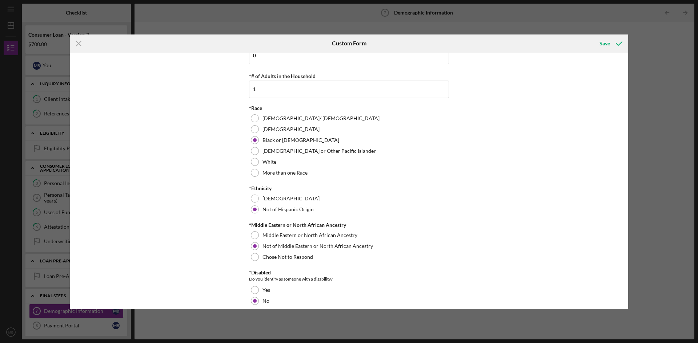
scroll to position [429, 0]
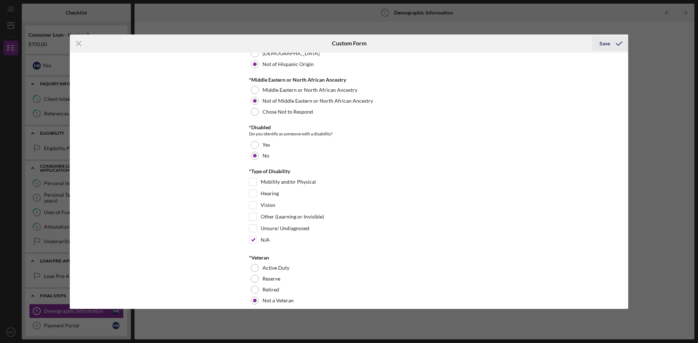
click at [599, 48] on button "Save" at bounding box center [610, 43] width 36 height 15
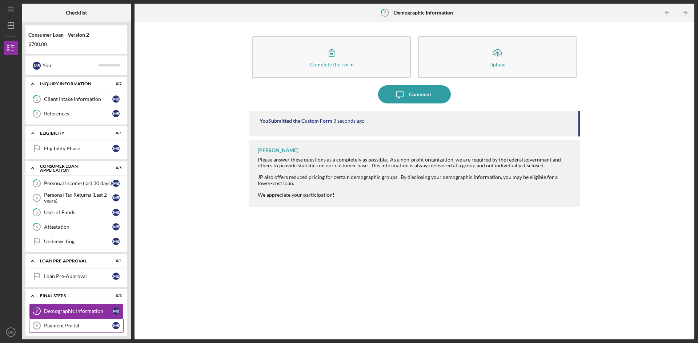
click at [85, 323] on link "Payment Portal 8 Payment Portal M B" at bounding box center [76, 326] width 95 height 15
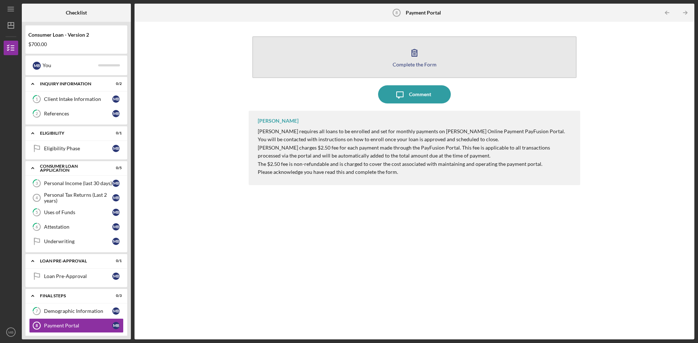
click at [395, 63] on div "Complete the Form" at bounding box center [415, 64] width 44 height 5
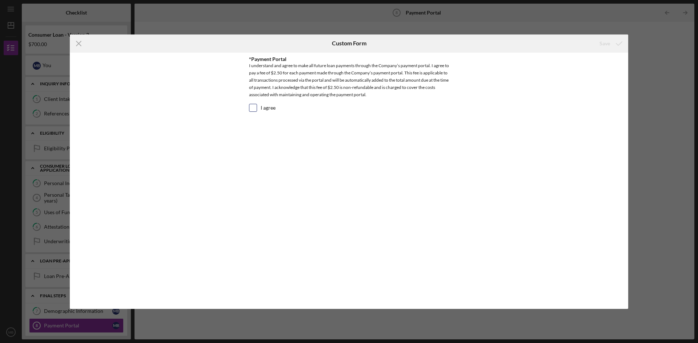
click at [258, 105] on div "I agree" at bounding box center [349, 110] width 200 height 12
click at [252, 108] on input "I agree" at bounding box center [252, 107] width 7 height 7
checkbox input "true"
click at [598, 39] on button "Save" at bounding box center [610, 43] width 36 height 15
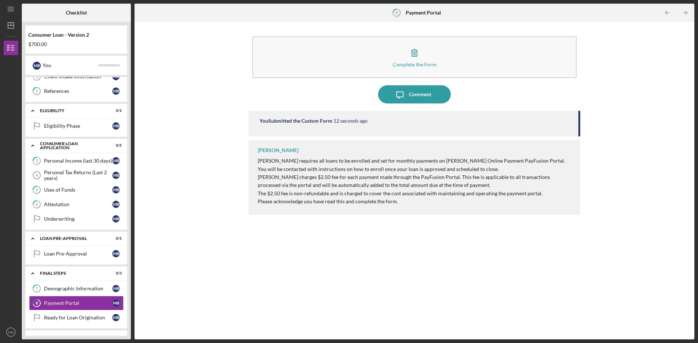
scroll to position [35, 0]
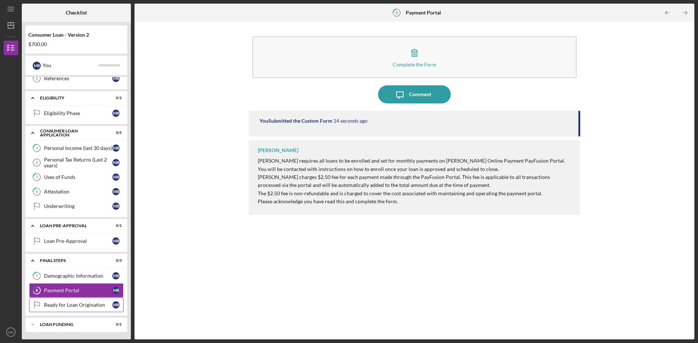
click at [102, 309] on link "Ready for Loan Origination Ready for Loan Origination M B" at bounding box center [76, 305] width 95 height 15
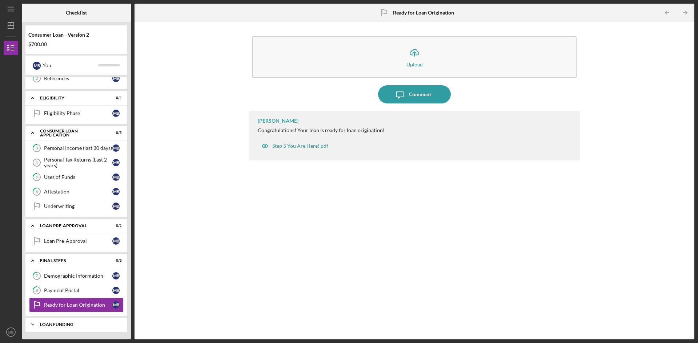
click at [88, 321] on div "Icon/Expander Loan Funding 0 / 1" at bounding box center [76, 325] width 102 height 15
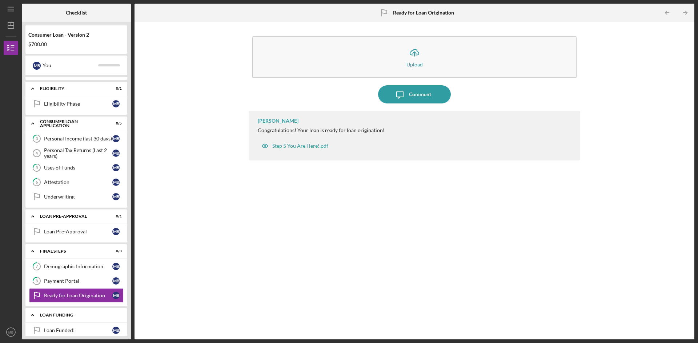
scroll to position [54, 0]
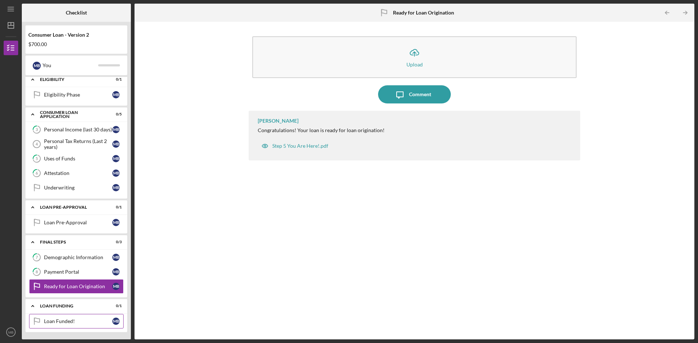
click at [89, 319] on div "Loan Funded!" at bounding box center [78, 322] width 68 height 6
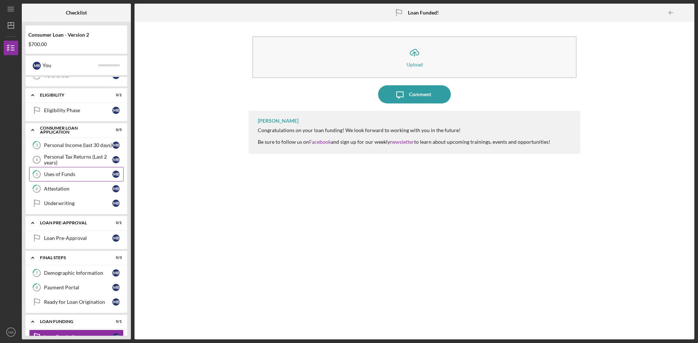
scroll to position [54, 0]
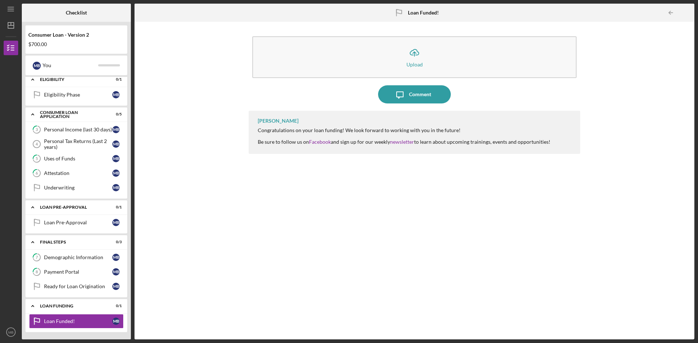
click at [398, 13] on icon at bounding box center [399, 11] width 5 height 4
click at [8, 25] on polygon "button" at bounding box center [11, 26] width 6 height 6
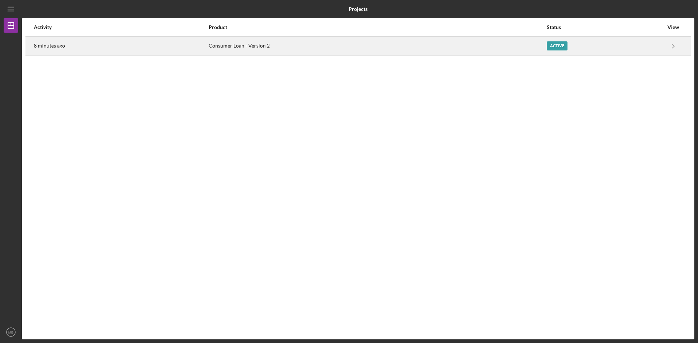
click at [573, 49] on div "Active" at bounding box center [605, 46] width 117 height 18
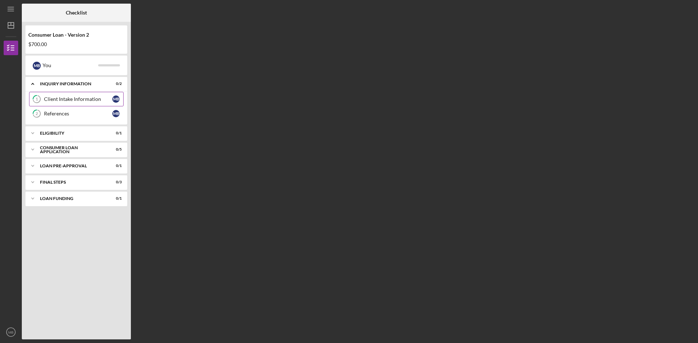
click at [89, 102] on div "Client Intake Information" at bounding box center [78, 99] width 68 height 6
